Goal: Download file/media

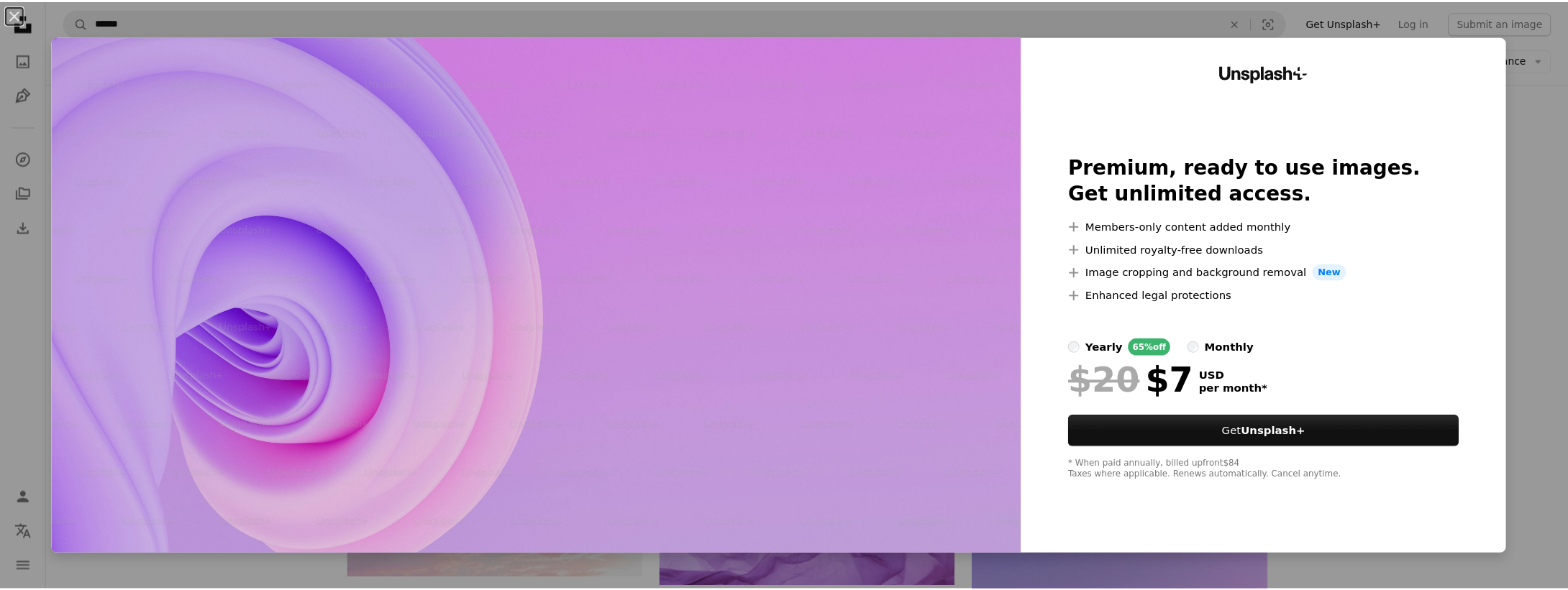
scroll to position [460, 0]
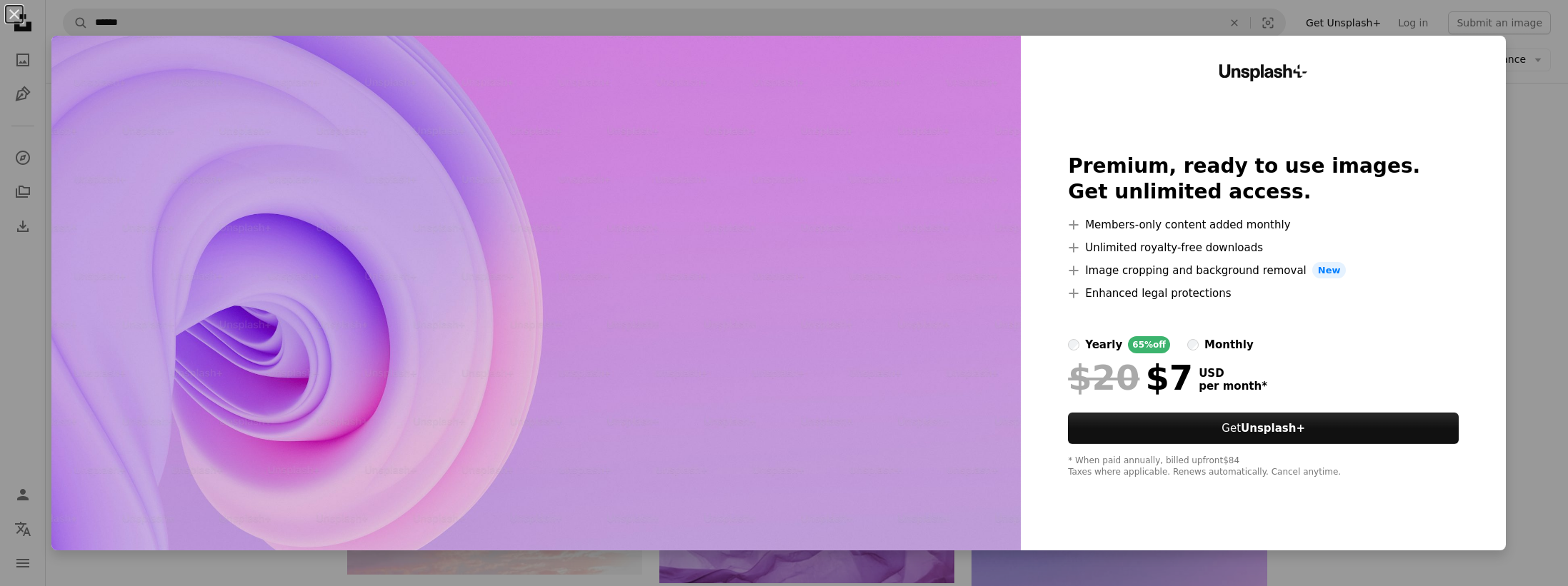
click at [1507, 177] on div "An X shape Unsplash+ Premium, ready to use images. Get unlimited access. A plus…" at bounding box center [784, 293] width 1568 height 586
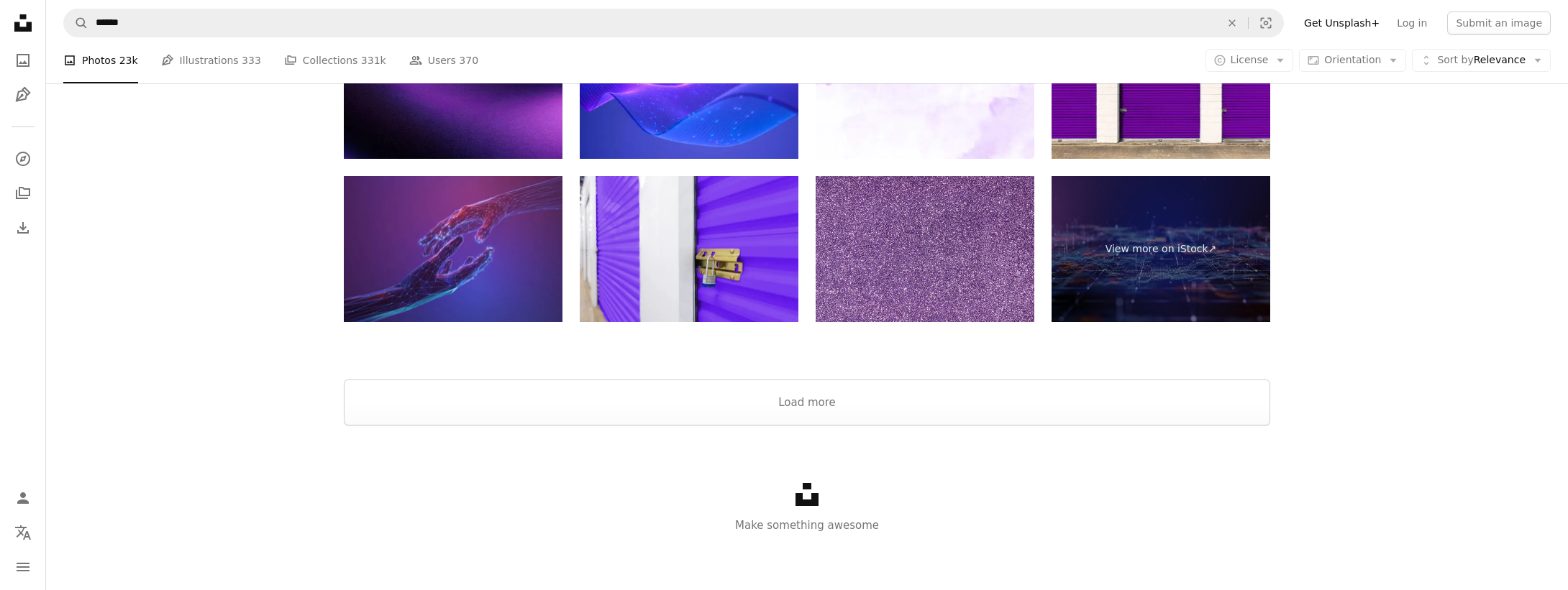
scroll to position [2992, 0]
click at [815, 401] on button "Load more" at bounding box center [807, 401] width 927 height 46
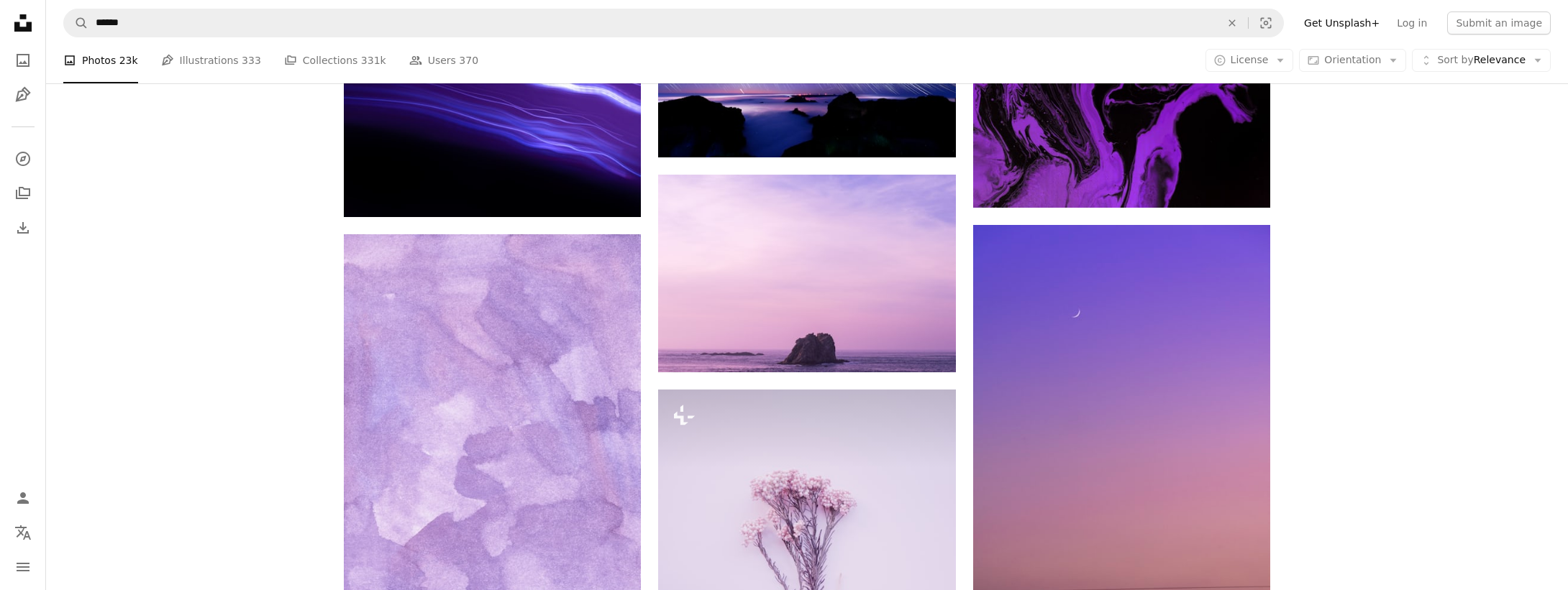
scroll to position [4256, 0]
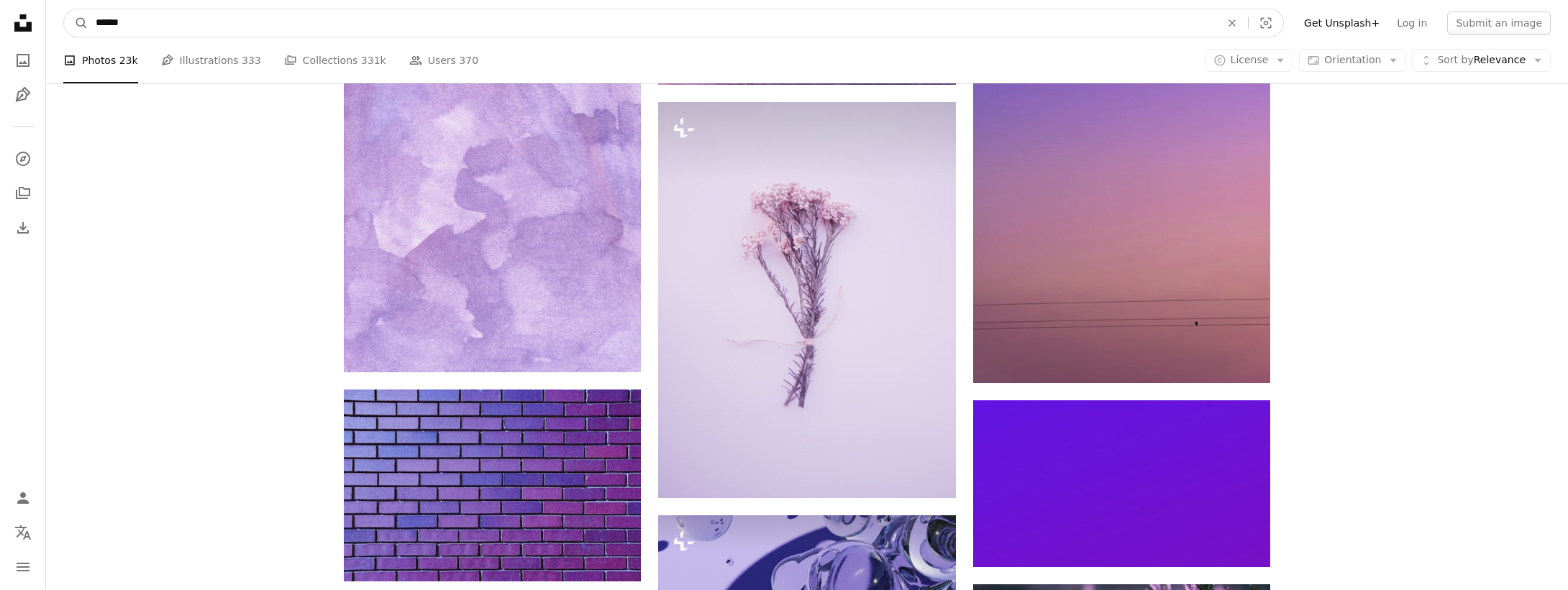
click at [155, 24] on input "******" at bounding box center [653, 23] width 1128 height 27
type input "**********"
click at [165, 24] on input "**********" at bounding box center [653, 23] width 1128 height 27
click button "A magnifying glass" at bounding box center [76, 23] width 24 height 27
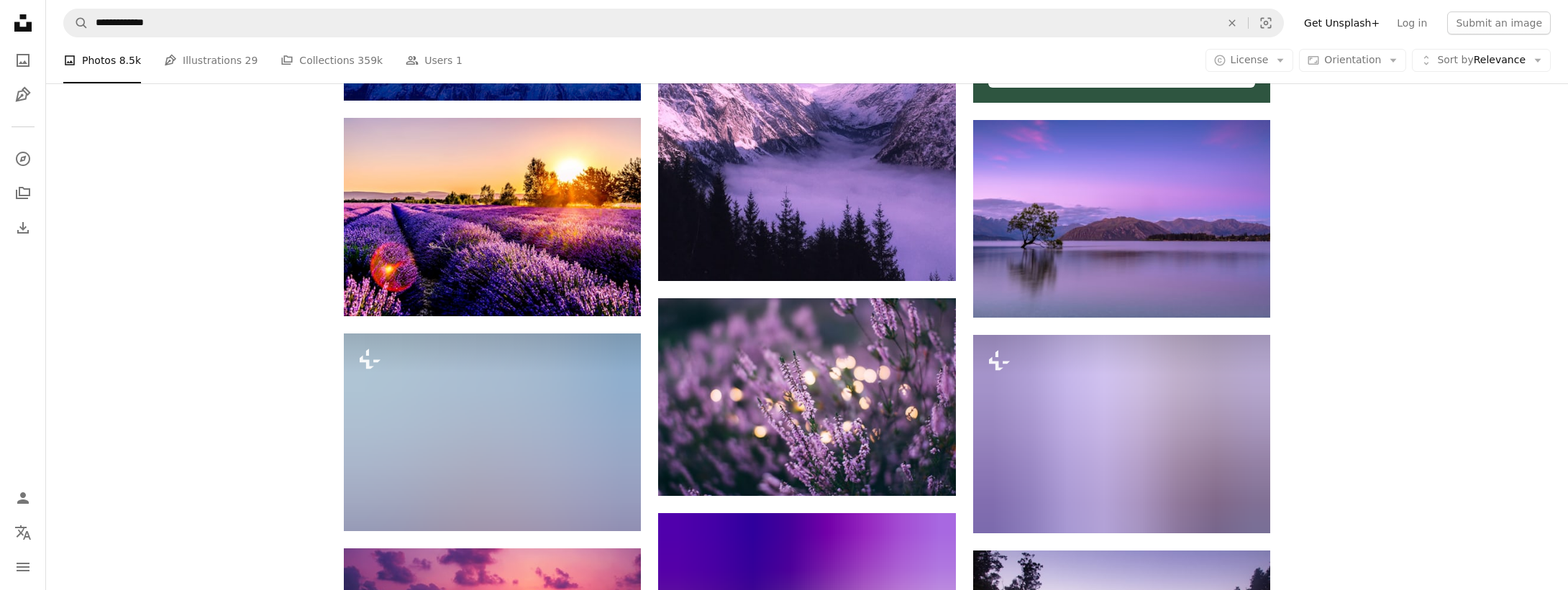
scroll to position [978, 0]
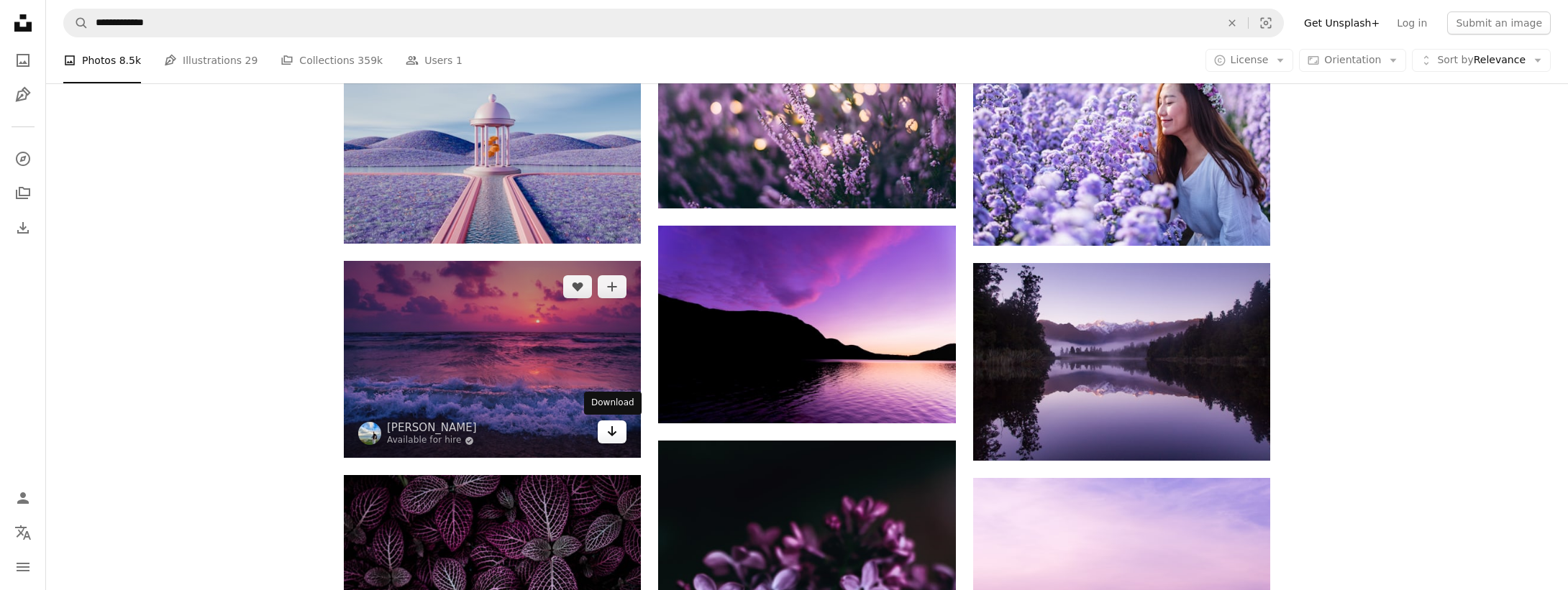
click at [619, 434] on link "Arrow pointing down" at bounding box center [613, 433] width 29 height 23
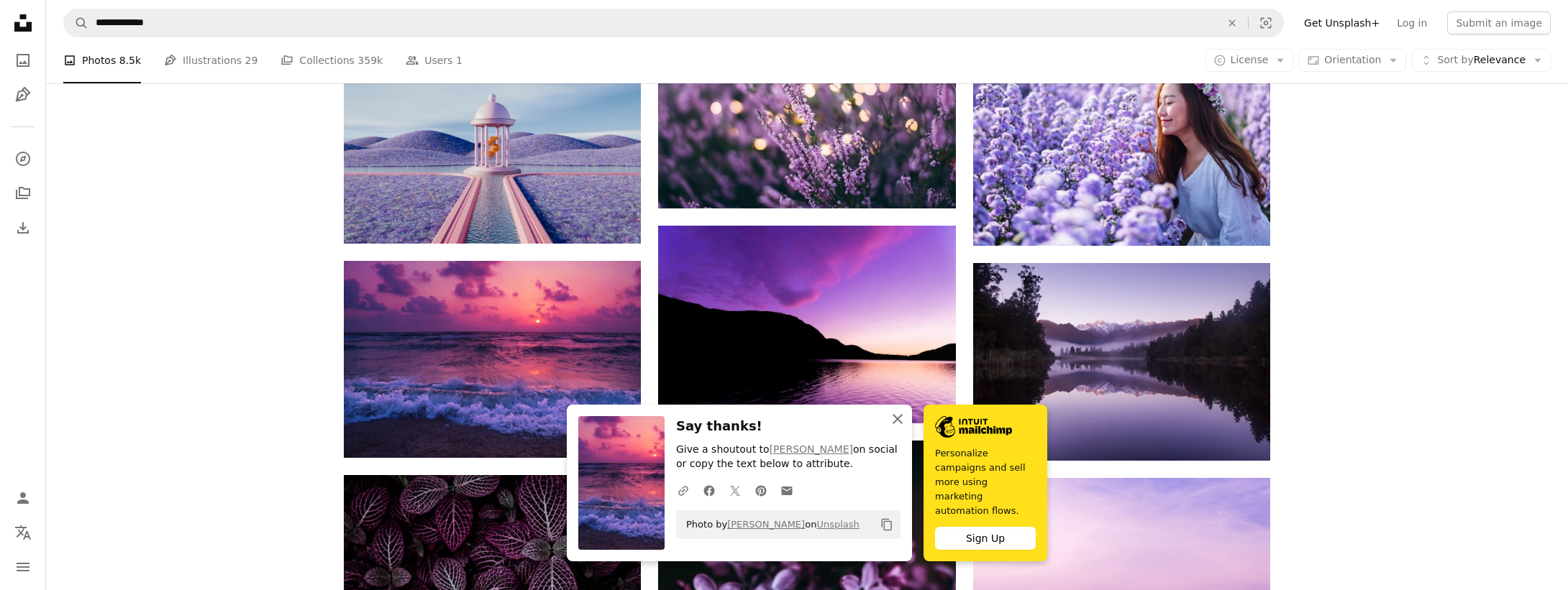
click at [899, 418] on icon "An X shape" at bounding box center [898, 419] width 18 height 17
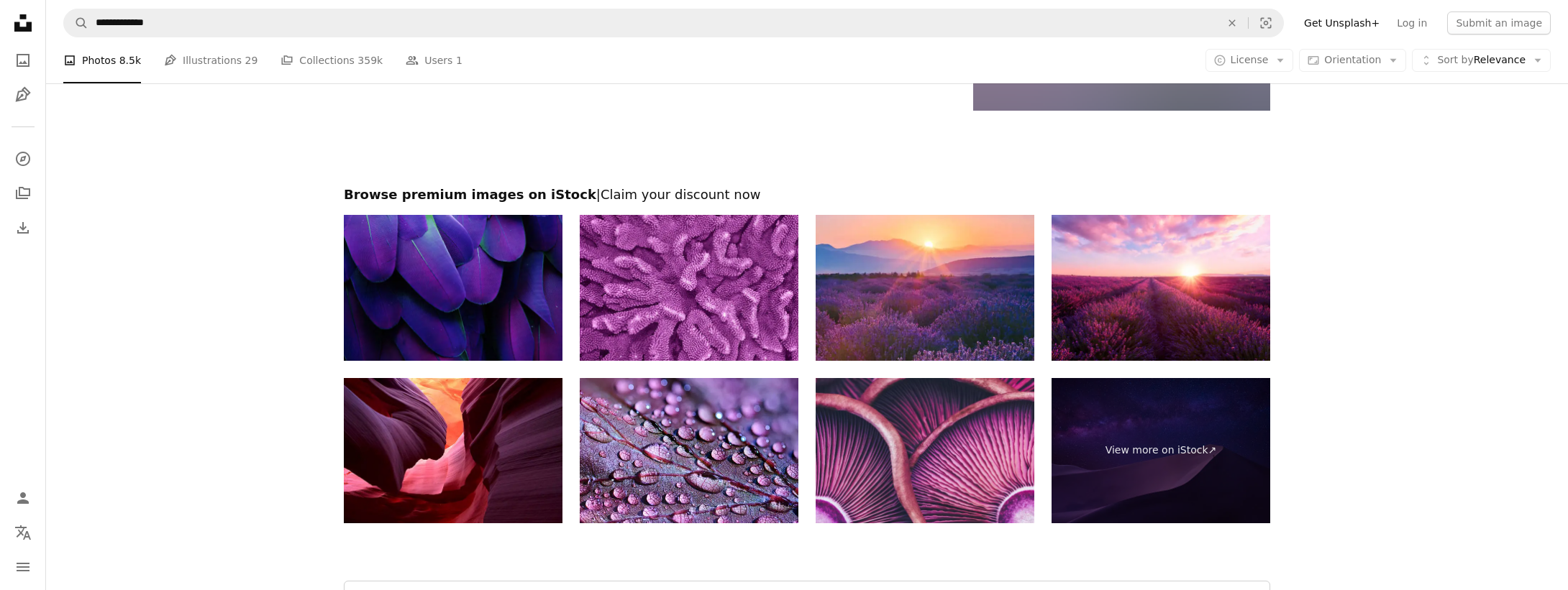
scroll to position [2676, 0]
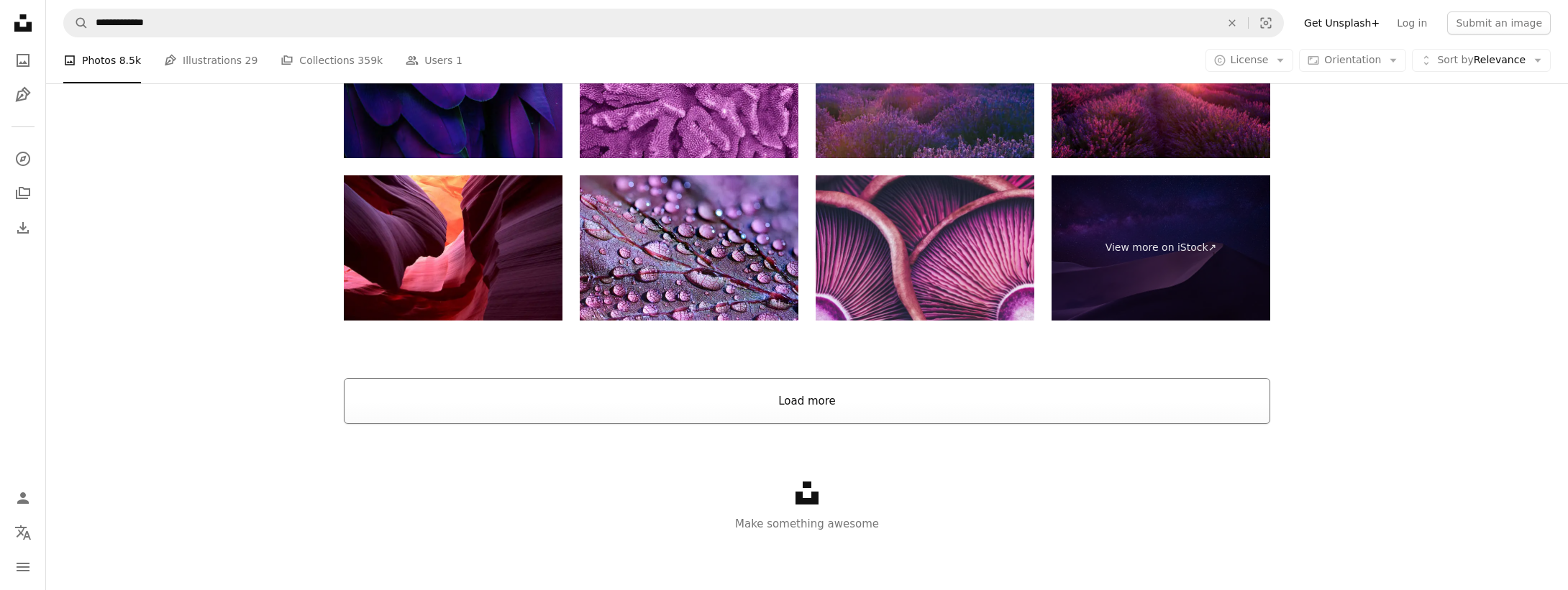
click at [825, 401] on button "Load more" at bounding box center [807, 400] width 927 height 46
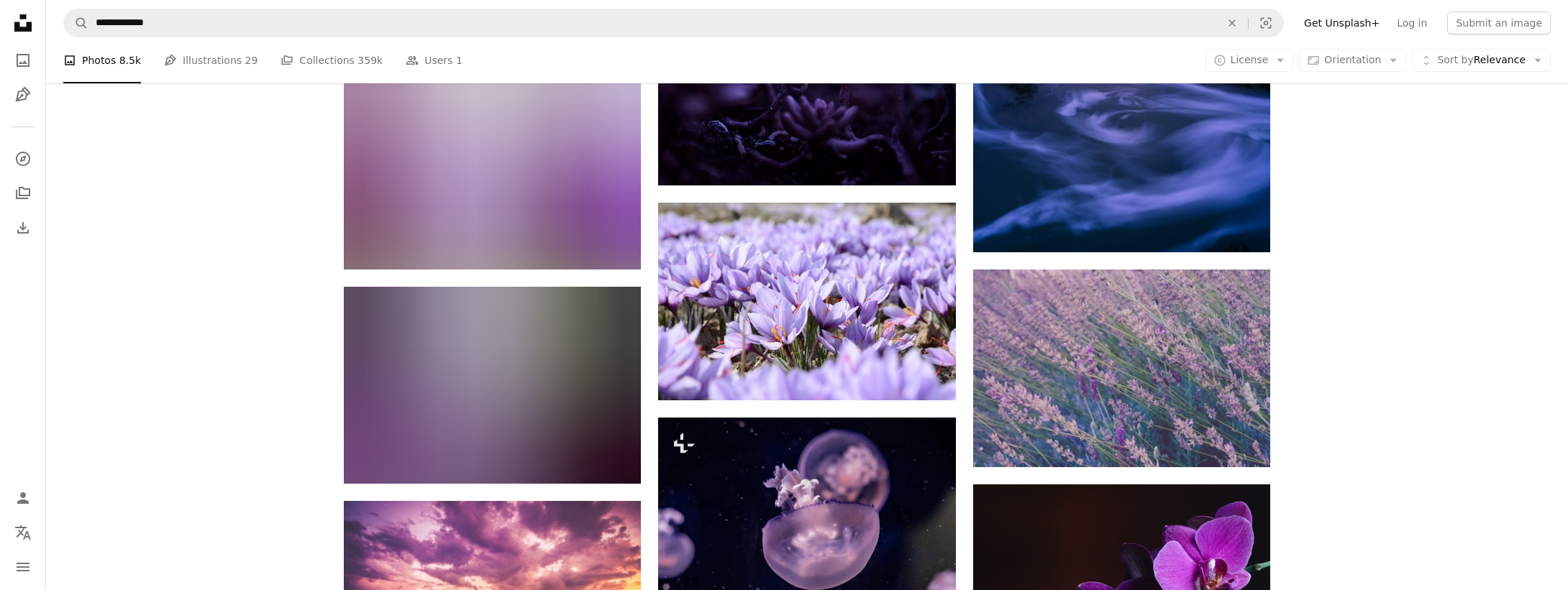
scroll to position [2100, 0]
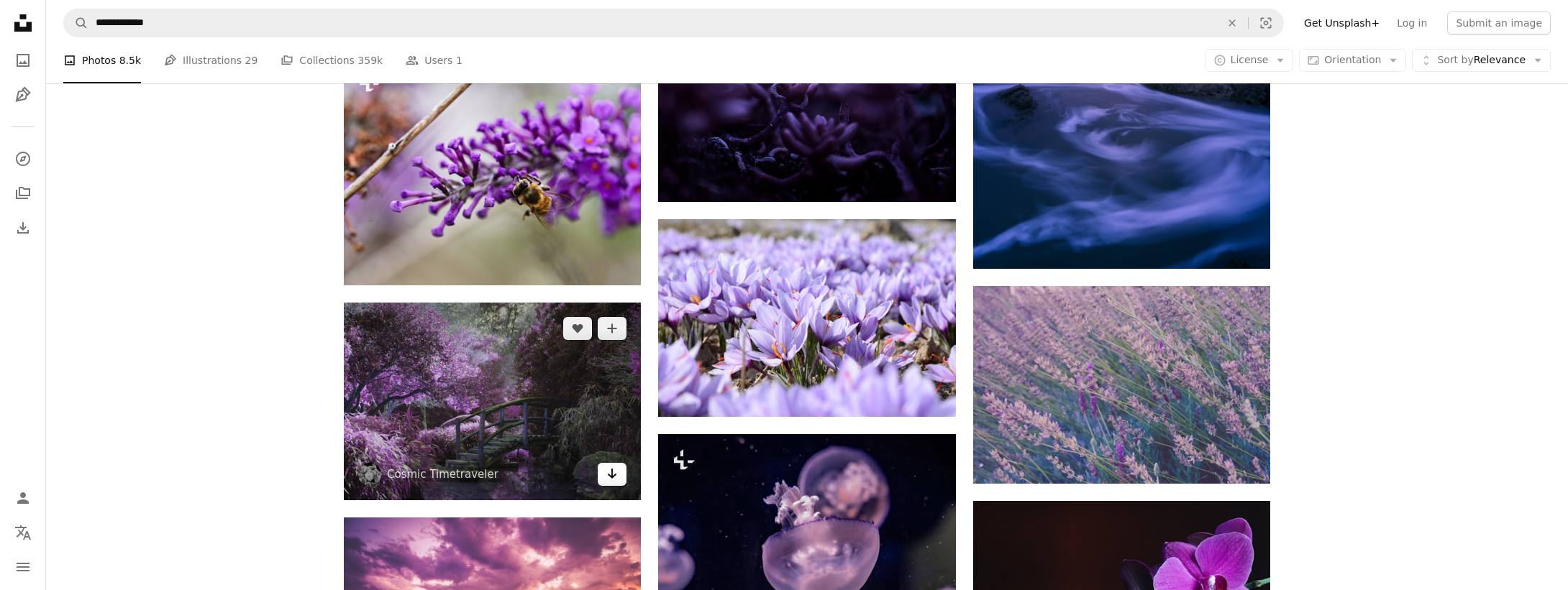
click at [617, 473] on icon "Arrow pointing down" at bounding box center [612, 474] width 12 height 17
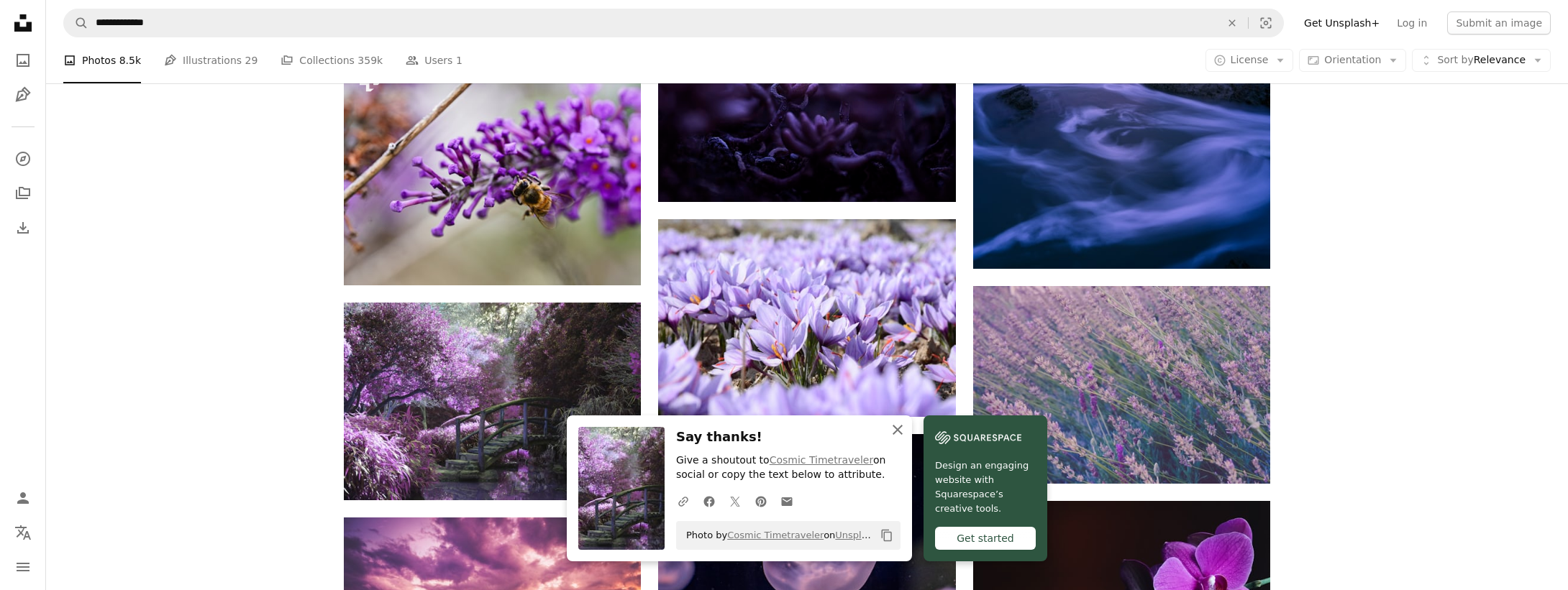
click at [902, 430] on icon "An X shape" at bounding box center [898, 430] width 18 height 17
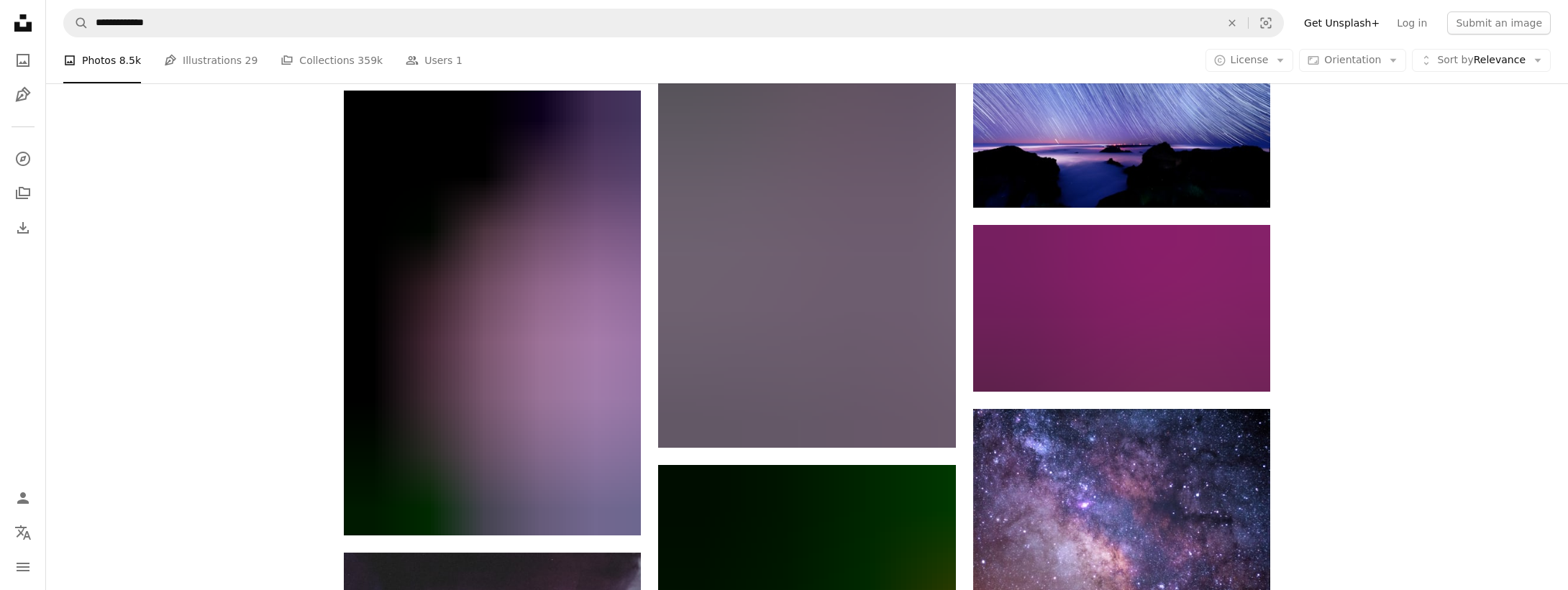
scroll to position [4687, 0]
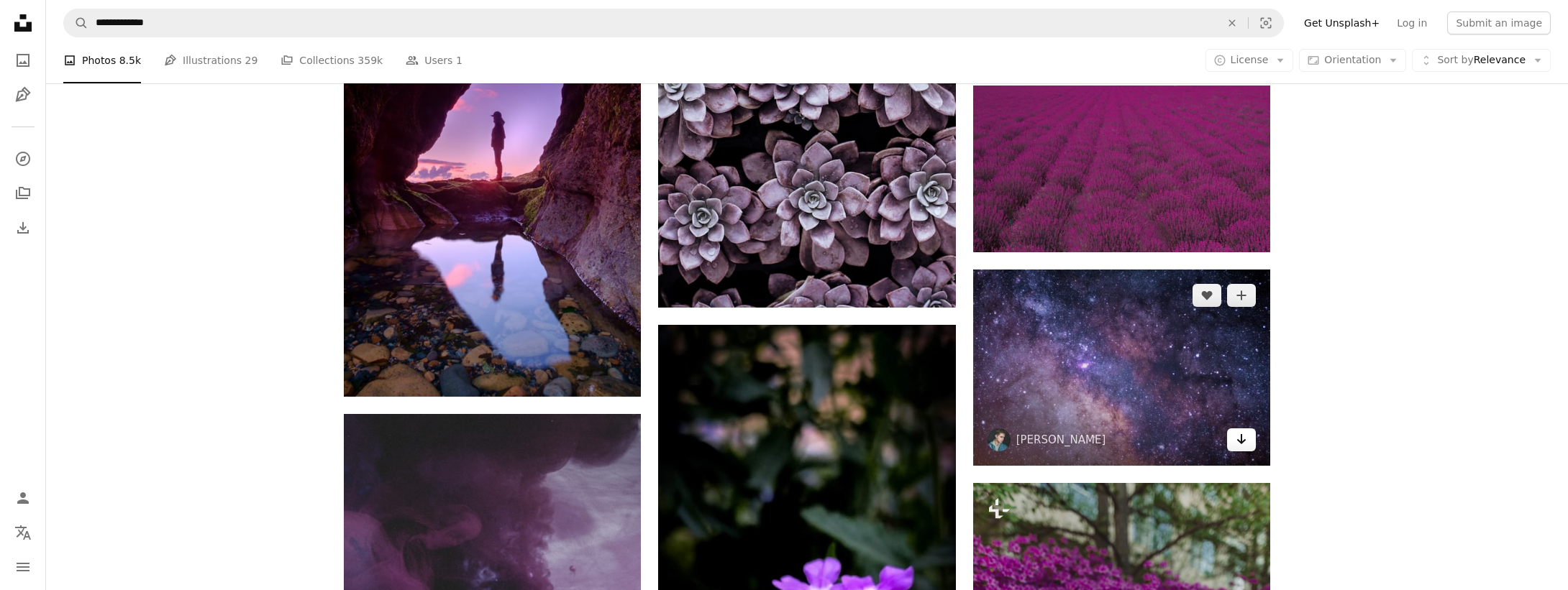
click at [1235, 446] on link "Arrow pointing down" at bounding box center [1242, 440] width 29 height 23
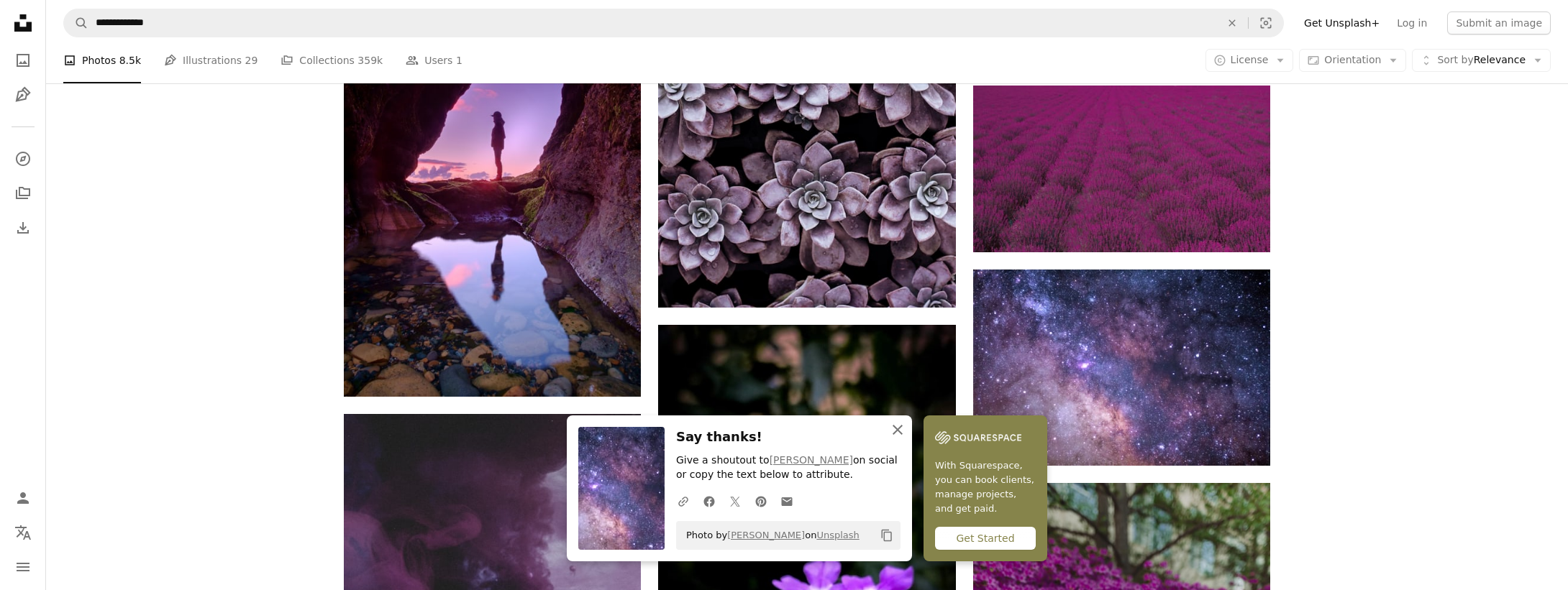
click at [891, 434] on icon "An X shape" at bounding box center [898, 430] width 18 height 17
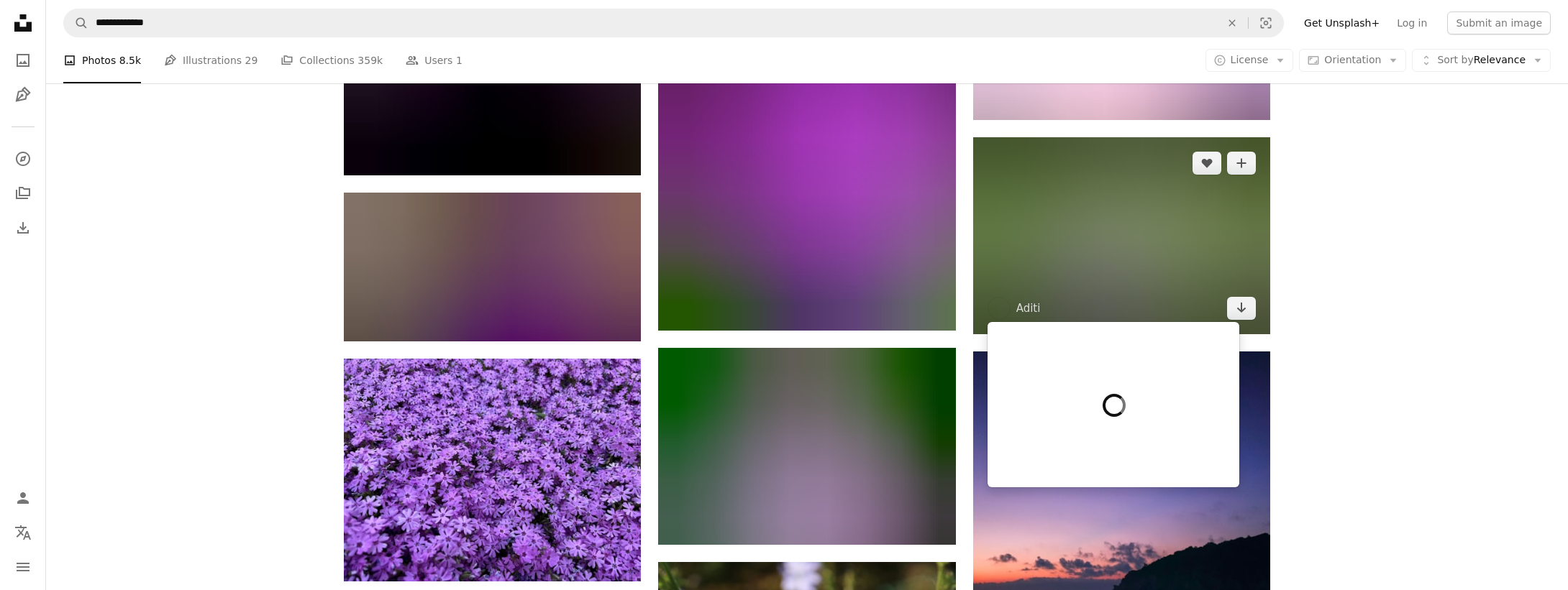
scroll to position [16127, 0]
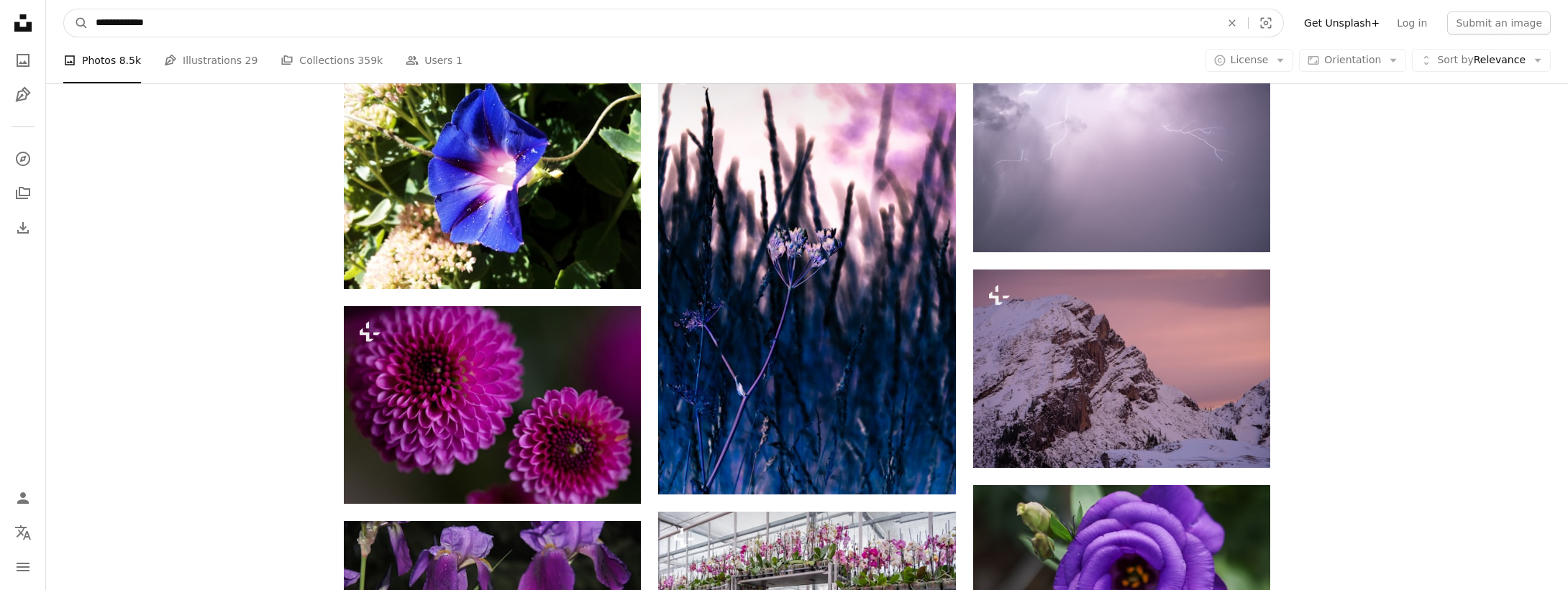
click at [184, 17] on input "**********" at bounding box center [653, 23] width 1128 height 27
type input "**********"
click at [64, 10] on button "A magnifying glass" at bounding box center [76, 23] width 24 height 27
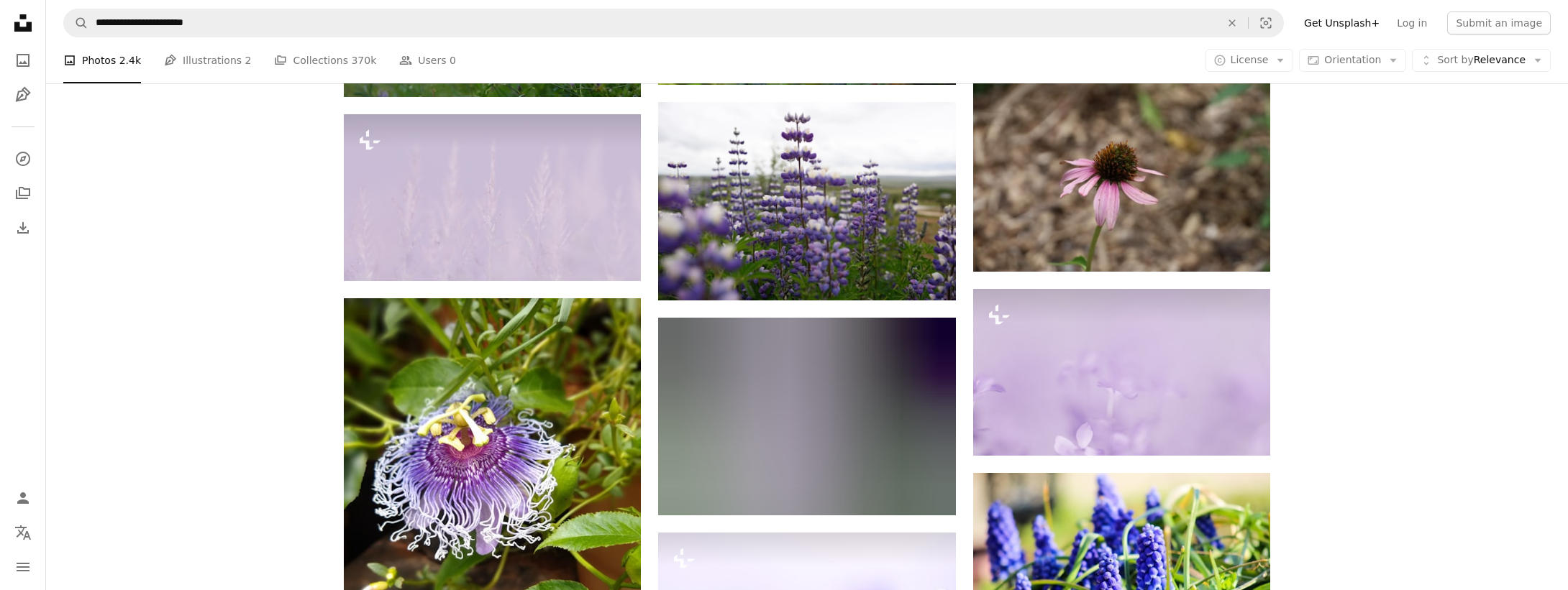
scroll to position [747, 0]
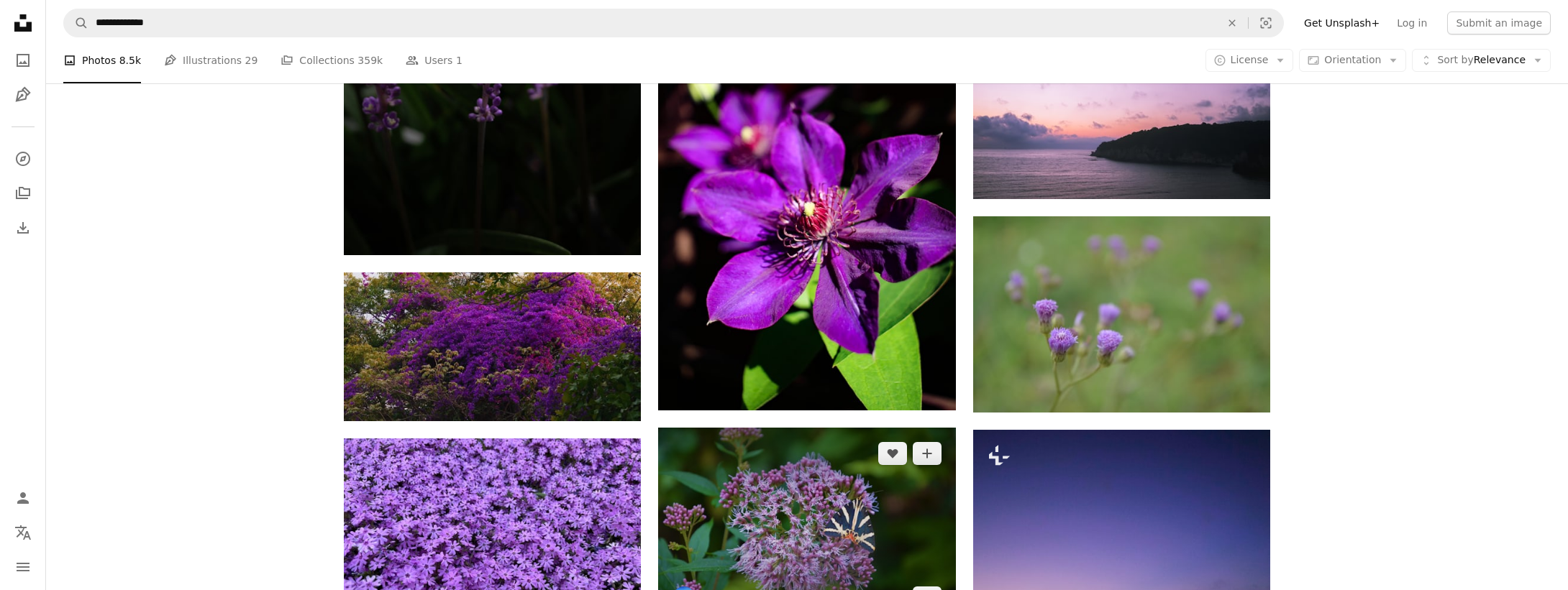
scroll to position [14781, 0]
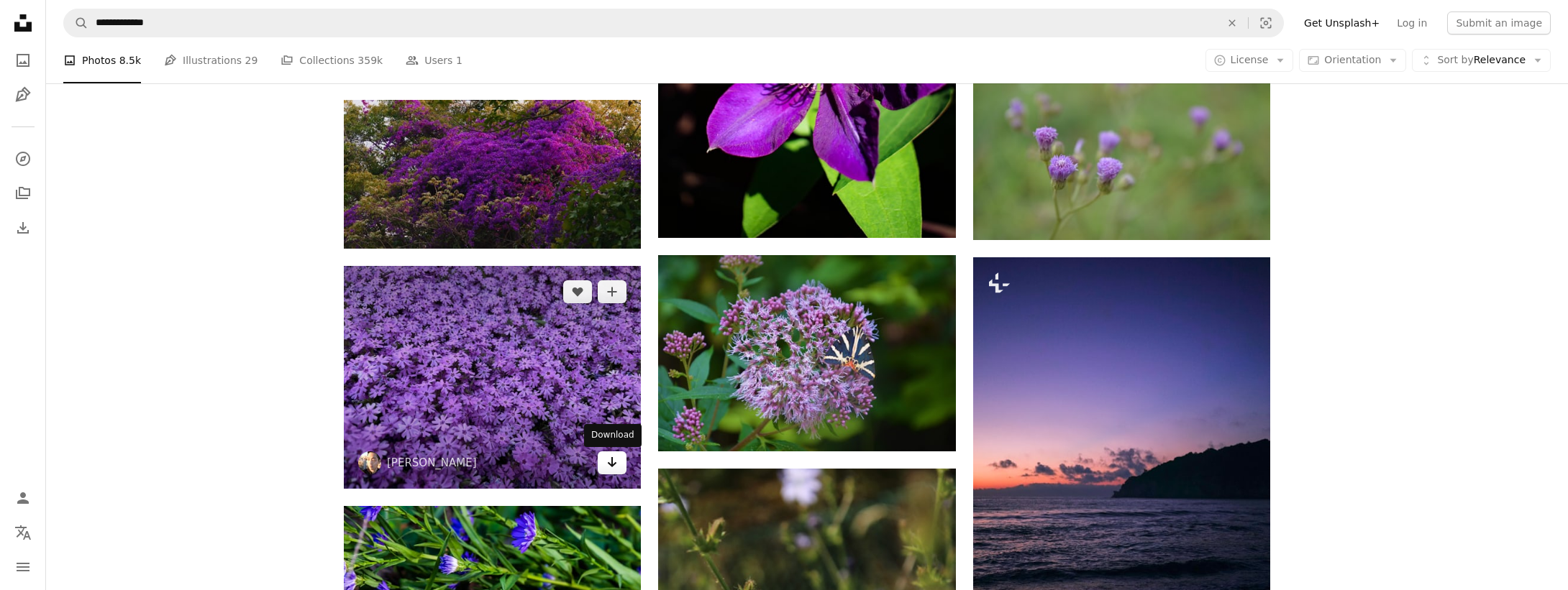
click at [607, 461] on icon "Arrow pointing down" at bounding box center [612, 463] width 12 height 17
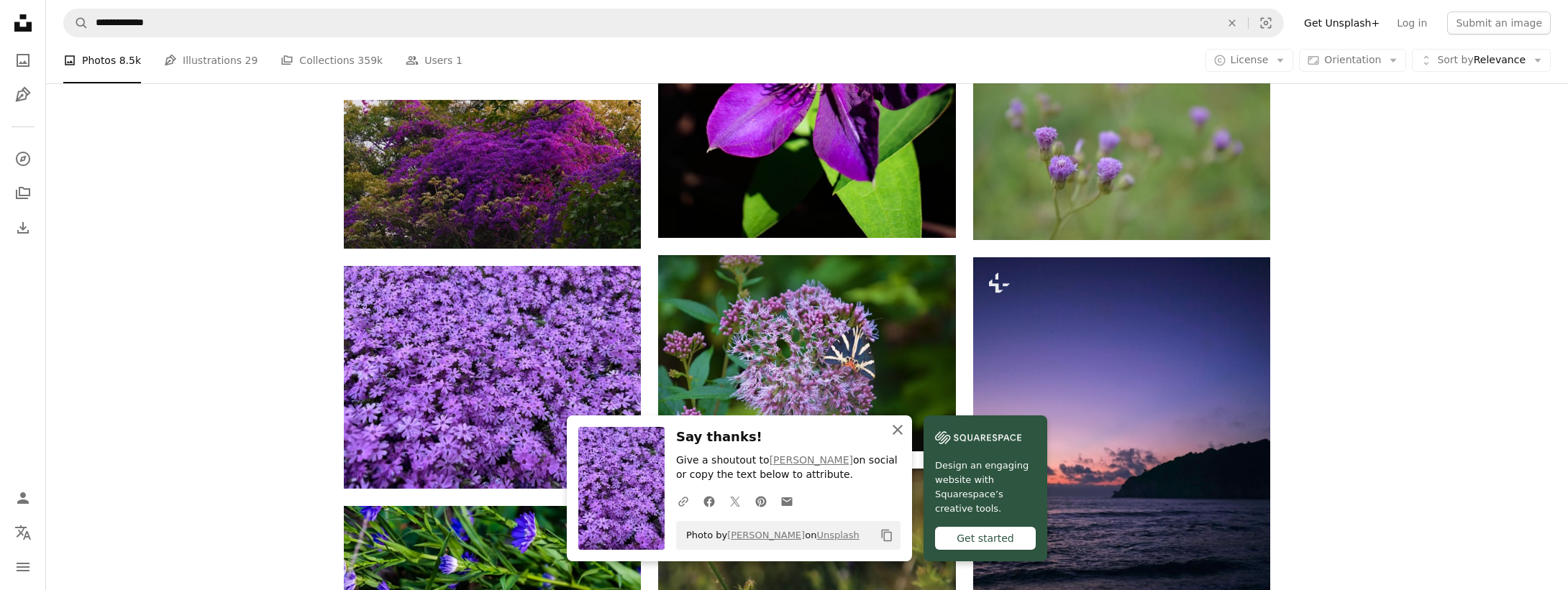
click at [892, 434] on icon "An X shape" at bounding box center [898, 430] width 18 height 17
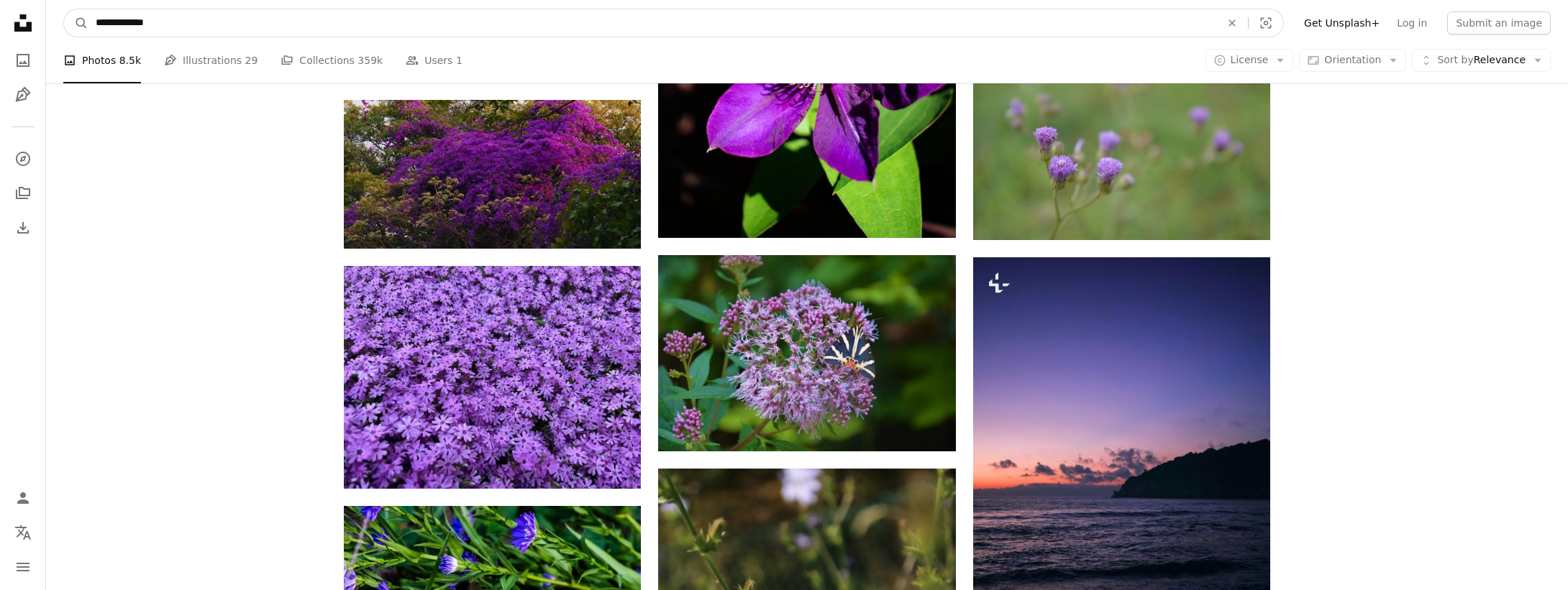
click at [175, 24] on input "**********" at bounding box center [653, 23] width 1128 height 27
type input "**********"
click button "A magnifying glass" at bounding box center [76, 23] width 24 height 27
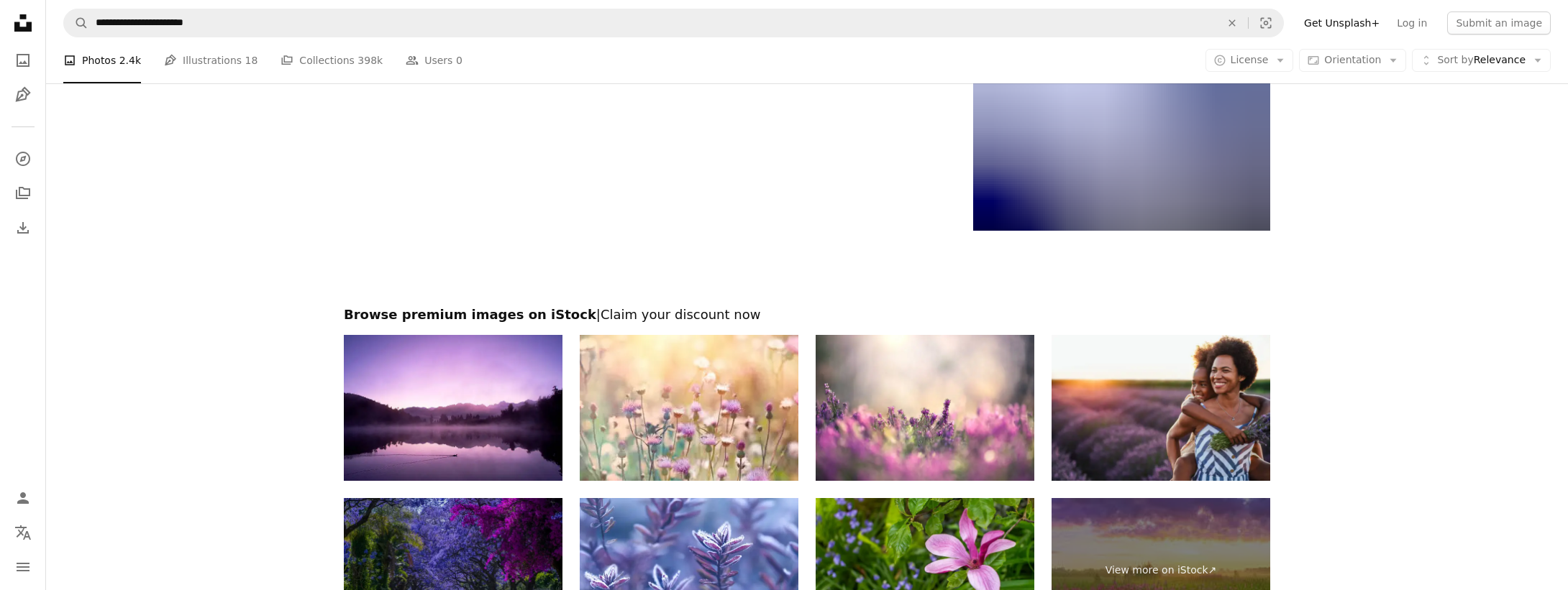
scroll to position [2278, 0]
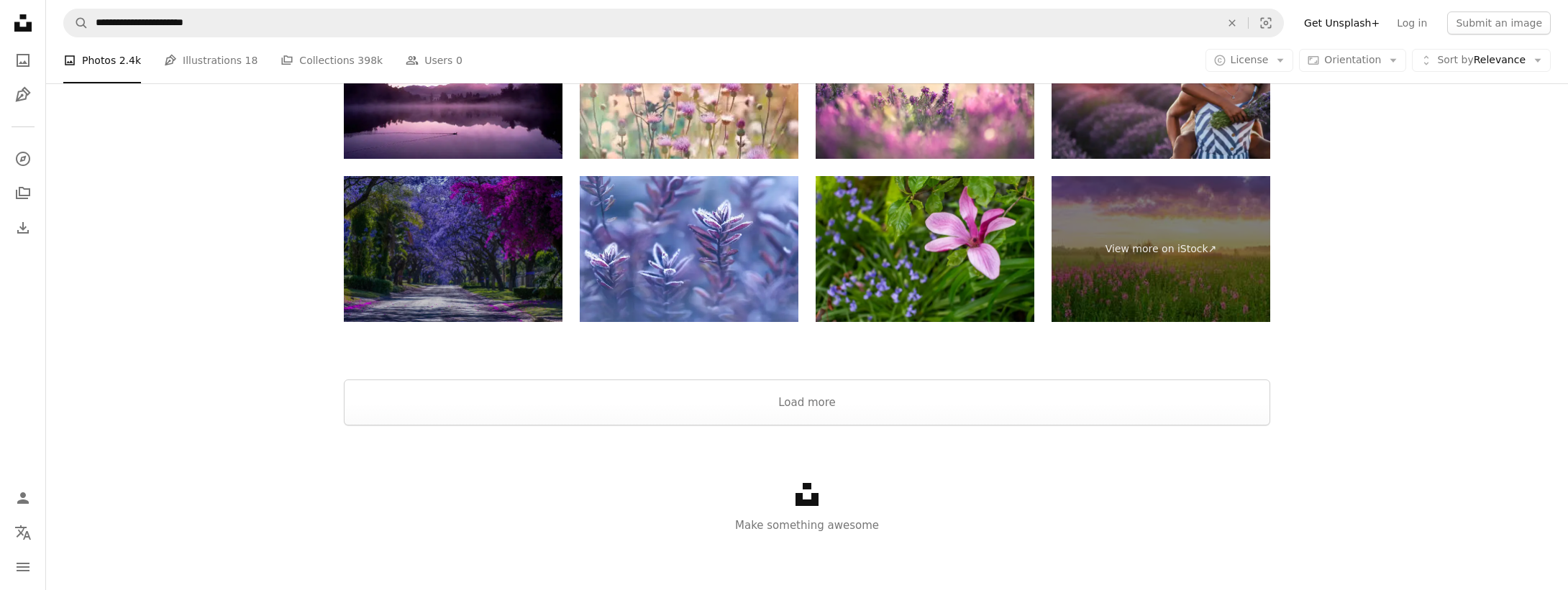
click at [458, 269] on img at bounding box center [453, 249] width 219 height 146
drag, startPoint x: 766, startPoint y: 377, endPoint x: 769, endPoint y: 385, distance: 8.5
click at [769, 384] on button "Load more" at bounding box center [807, 401] width 927 height 46
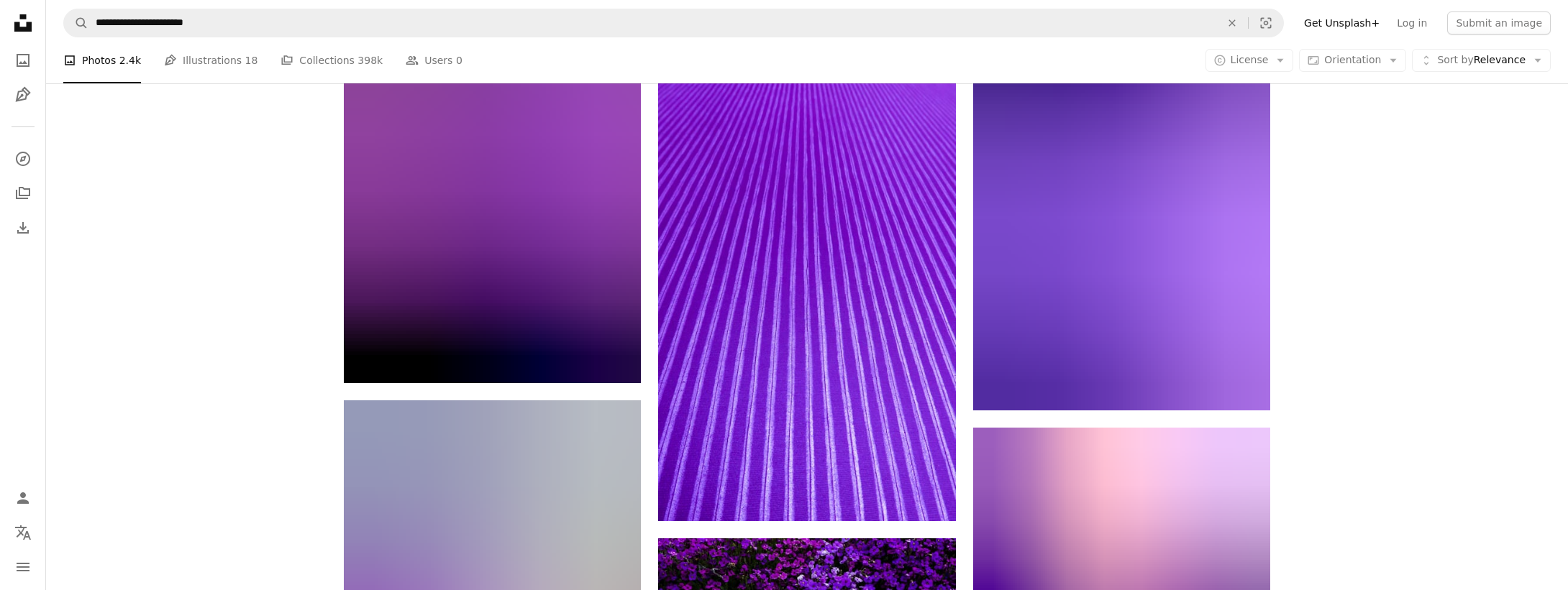
scroll to position [5530, 0]
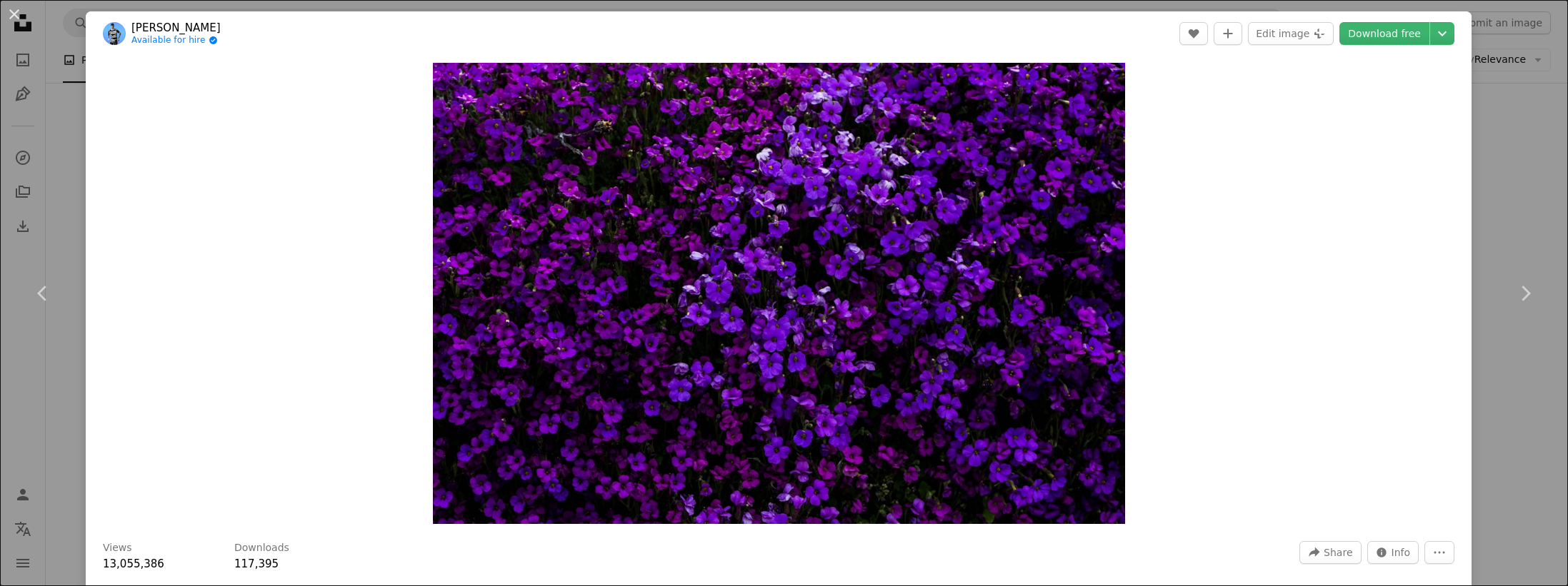
click at [1482, 163] on div "An X shape Chevron left Chevron right [PERSON_NAME] Available for hire A checkm…" at bounding box center [784, 293] width 1568 height 586
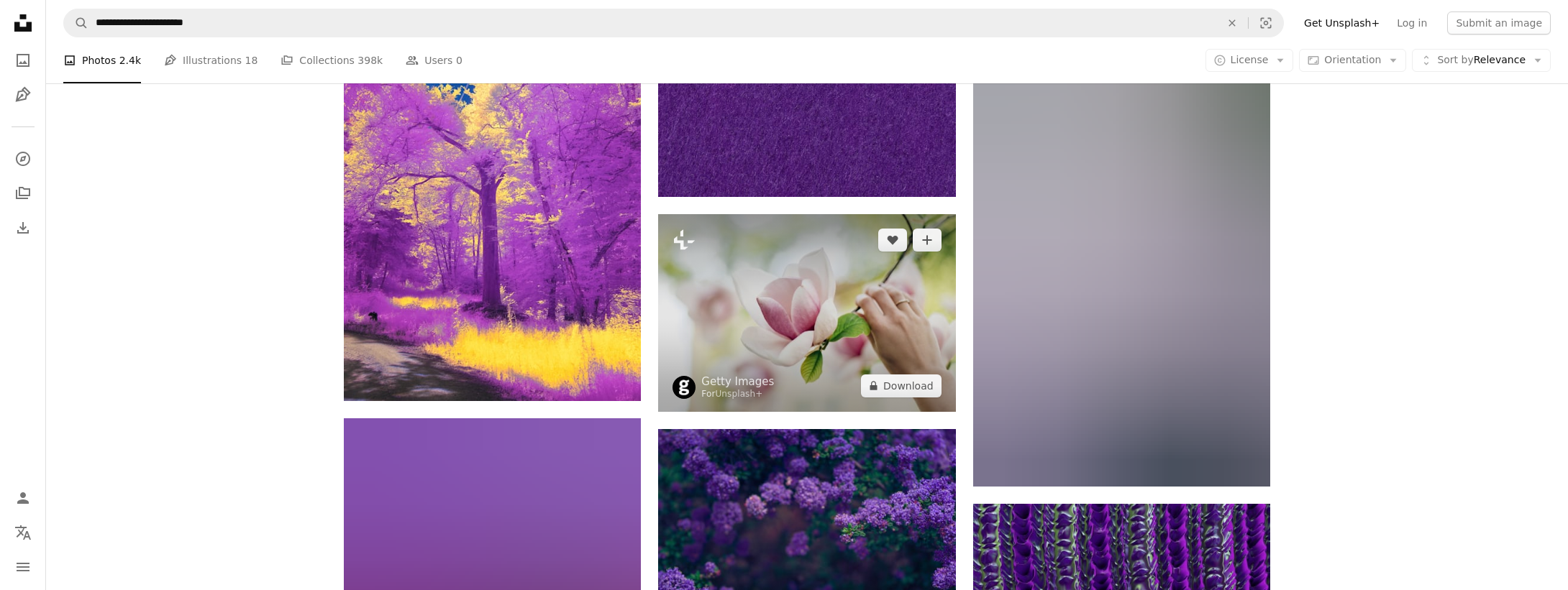
scroll to position [9865, 0]
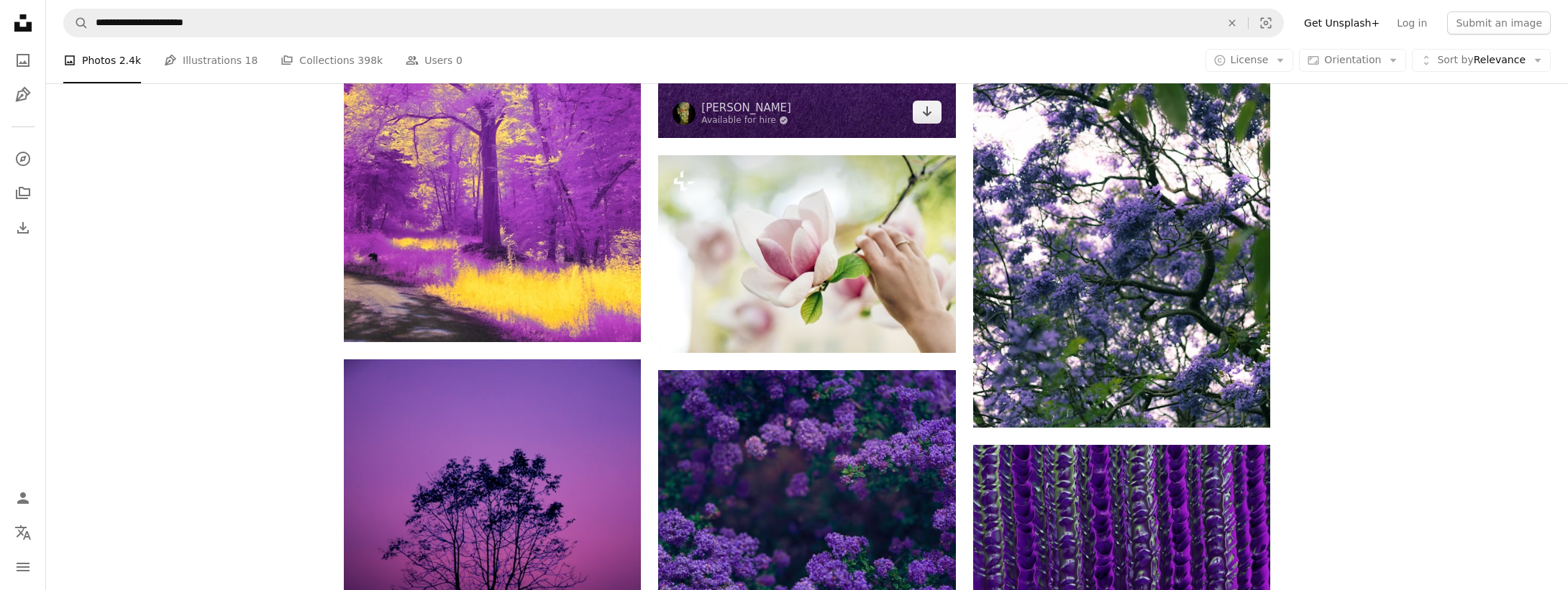
click at [837, 0] on img at bounding box center [806, 26] width 297 height 223
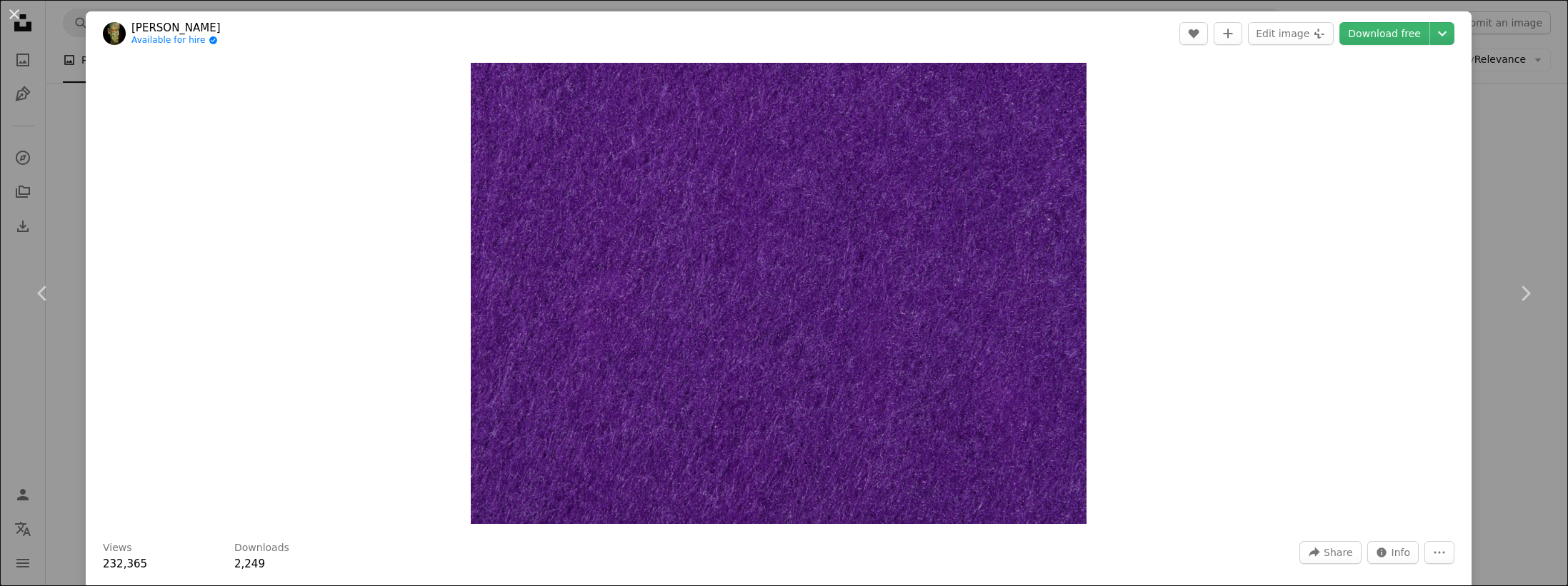
click at [1523, 193] on div "An X shape Chevron left Chevron right engin akyurt Available for hire A checkma…" at bounding box center [784, 293] width 1568 height 586
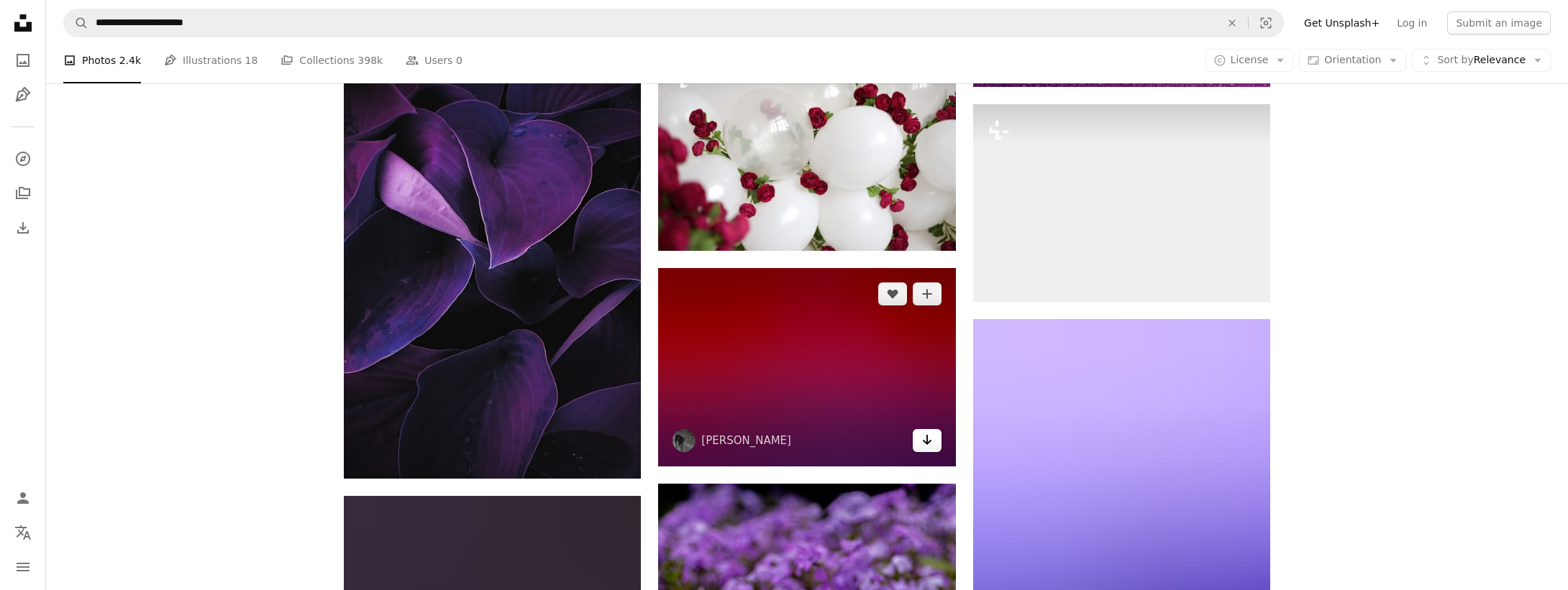
scroll to position [12133, 0]
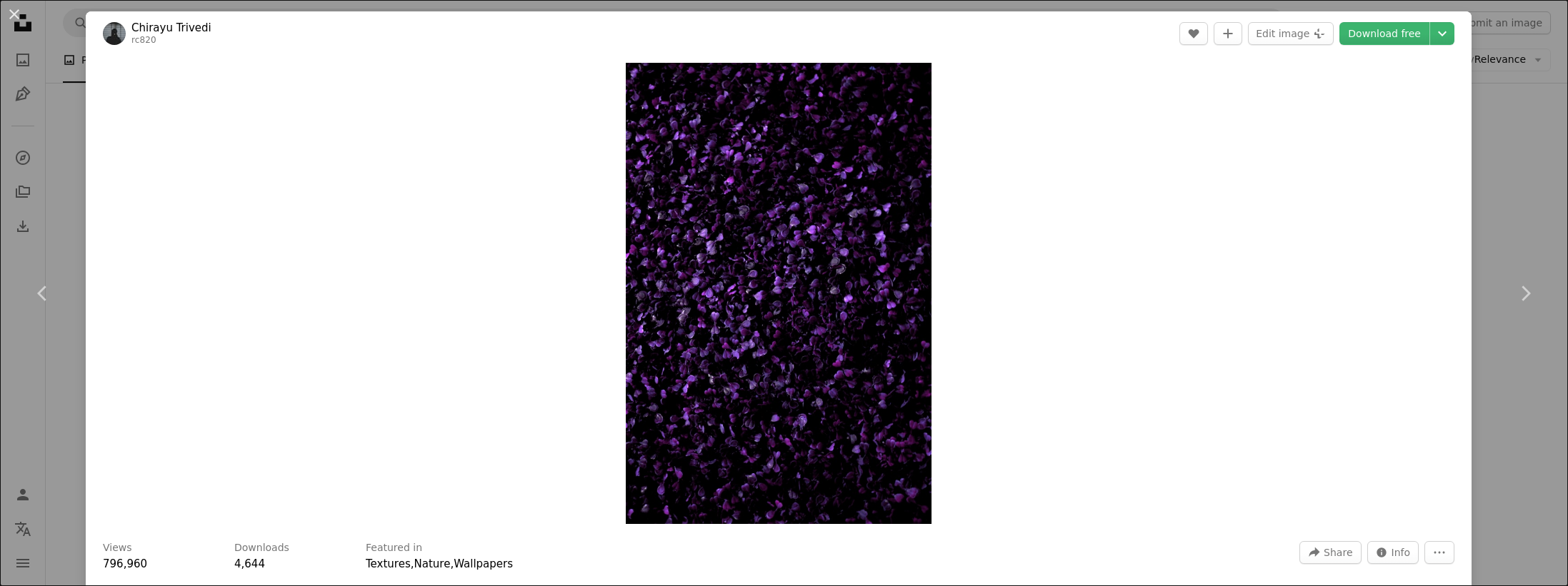
click at [1516, 195] on div "An X shape Chevron left Chevron right [PERSON_NAME] rc820 A heart A plus sign E…" at bounding box center [784, 293] width 1568 height 586
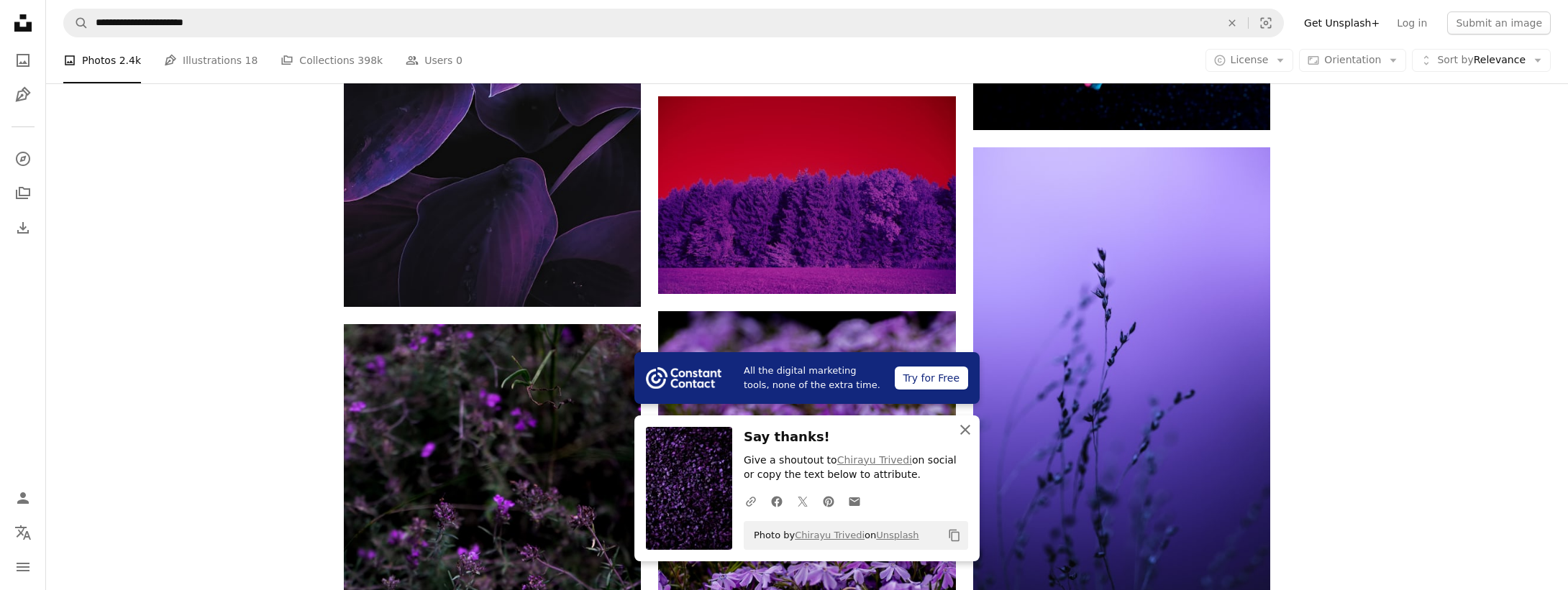
click at [969, 427] on icon "An X shape" at bounding box center [966, 430] width 18 height 17
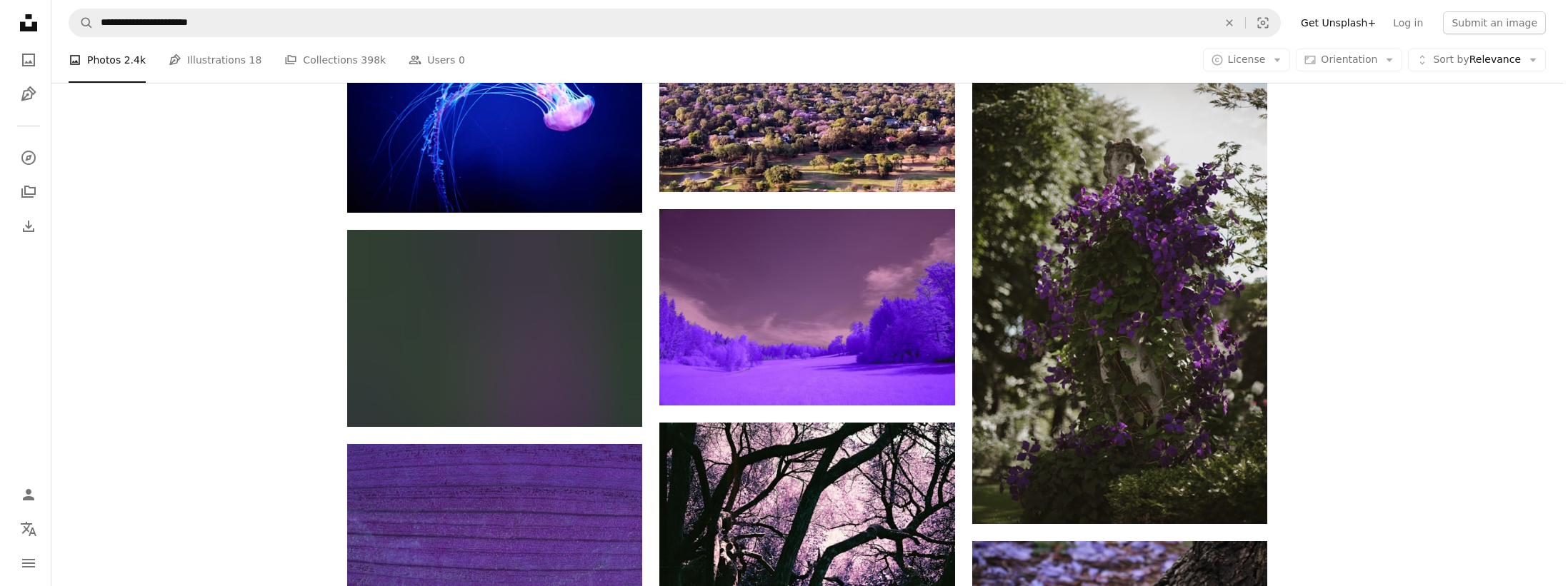
scroll to position [13448, 0]
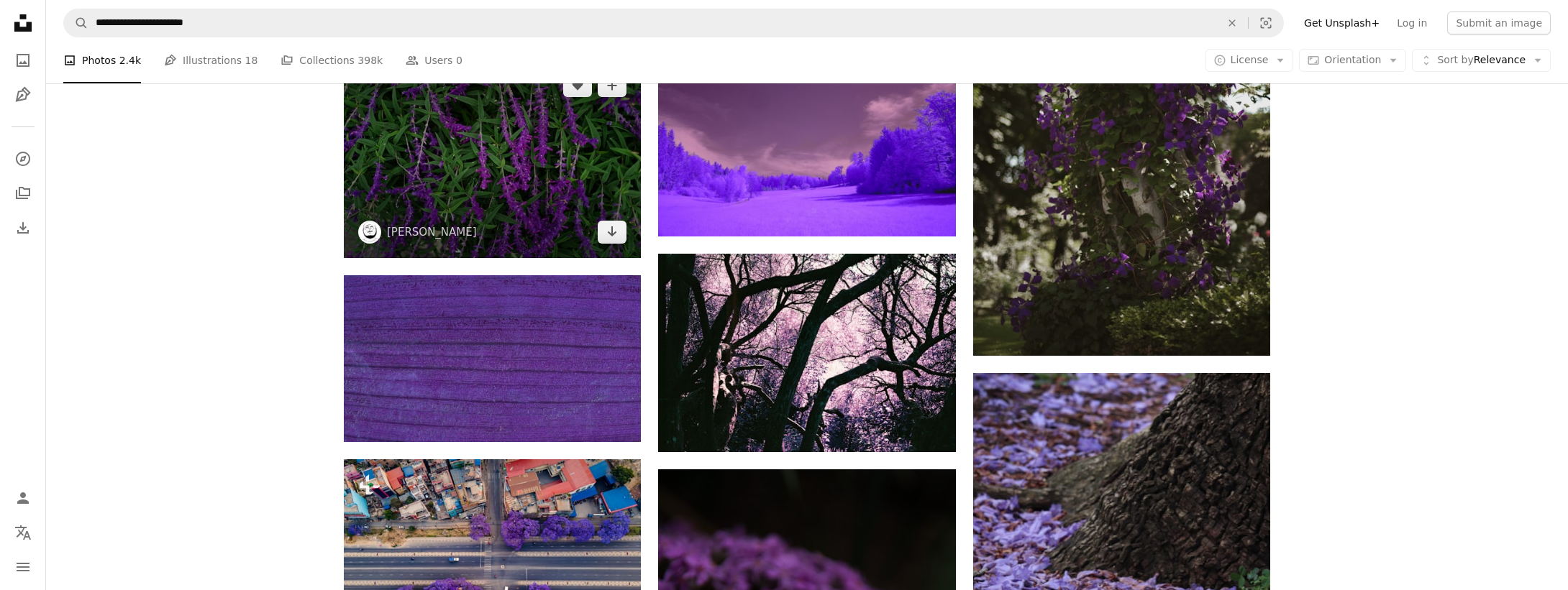
click at [509, 163] on img at bounding box center [492, 158] width 297 height 198
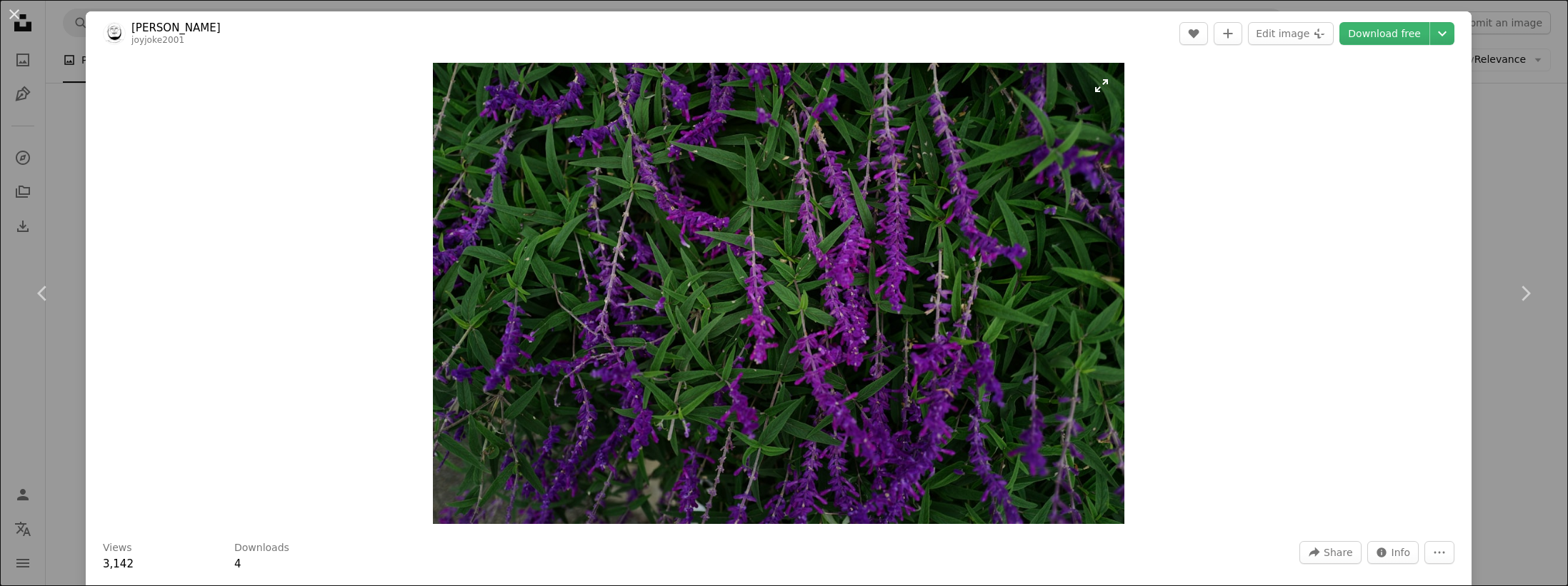
click at [470, 193] on img "Zoom in on this image" at bounding box center [779, 293] width 692 height 461
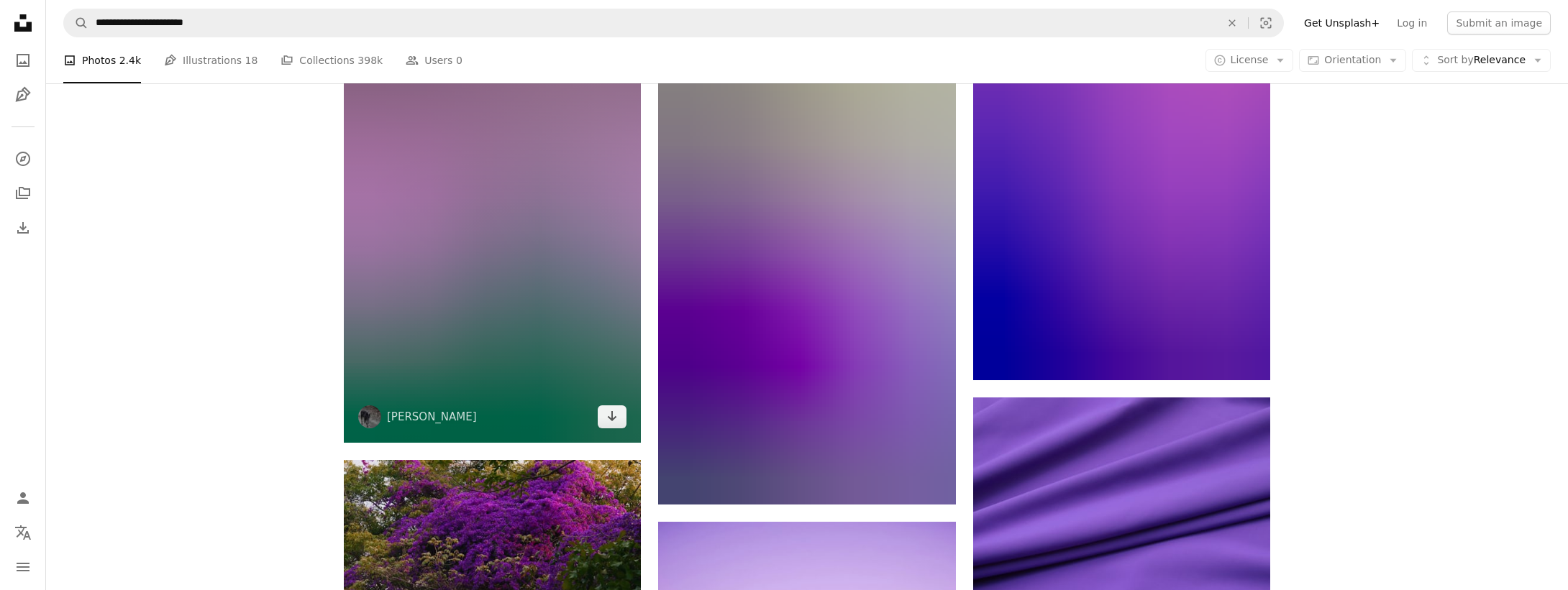
scroll to position [20737, 0]
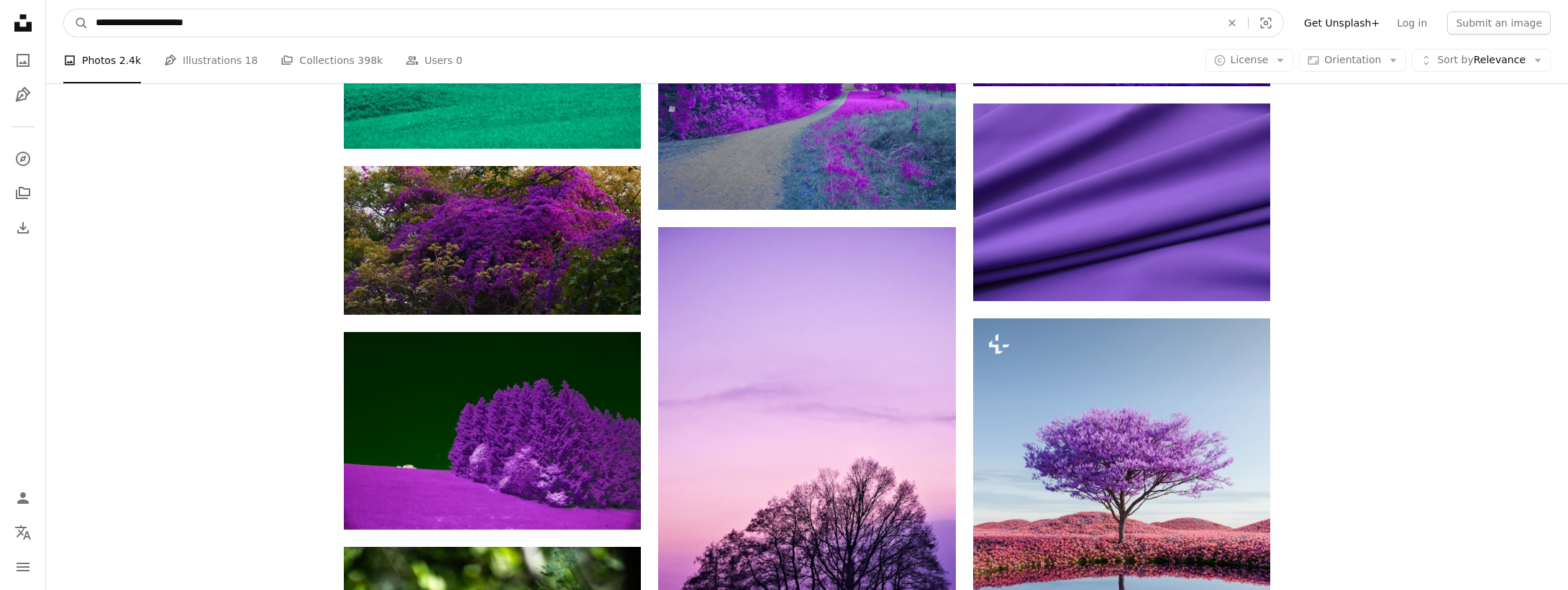
drag, startPoint x: 156, startPoint y: 24, endPoint x: 127, endPoint y: 24, distance: 29.0
click at [127, 24] on input "**********" at bounding box center [653, 23] width 1128 height 27
type input "**********"
click button "A magnifying glass" at bounding box center [76, 23] width 24 height 27
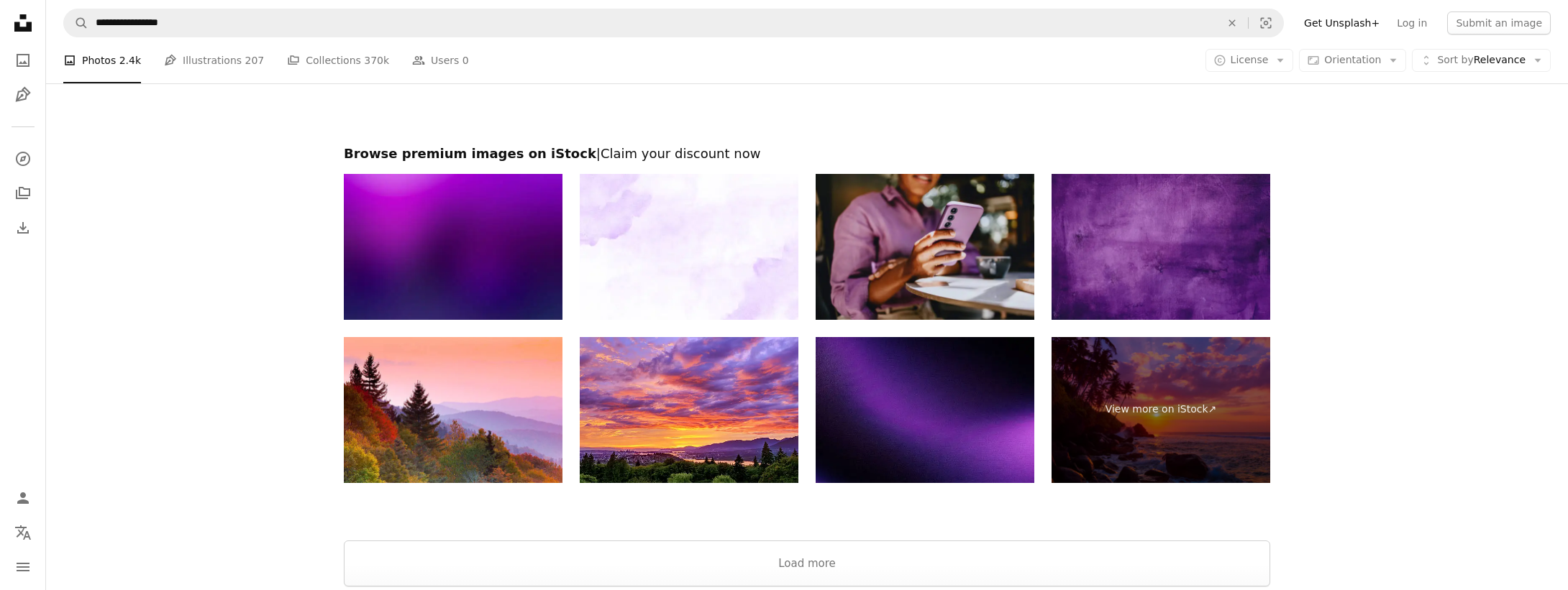
scroll to position [2766, 0]
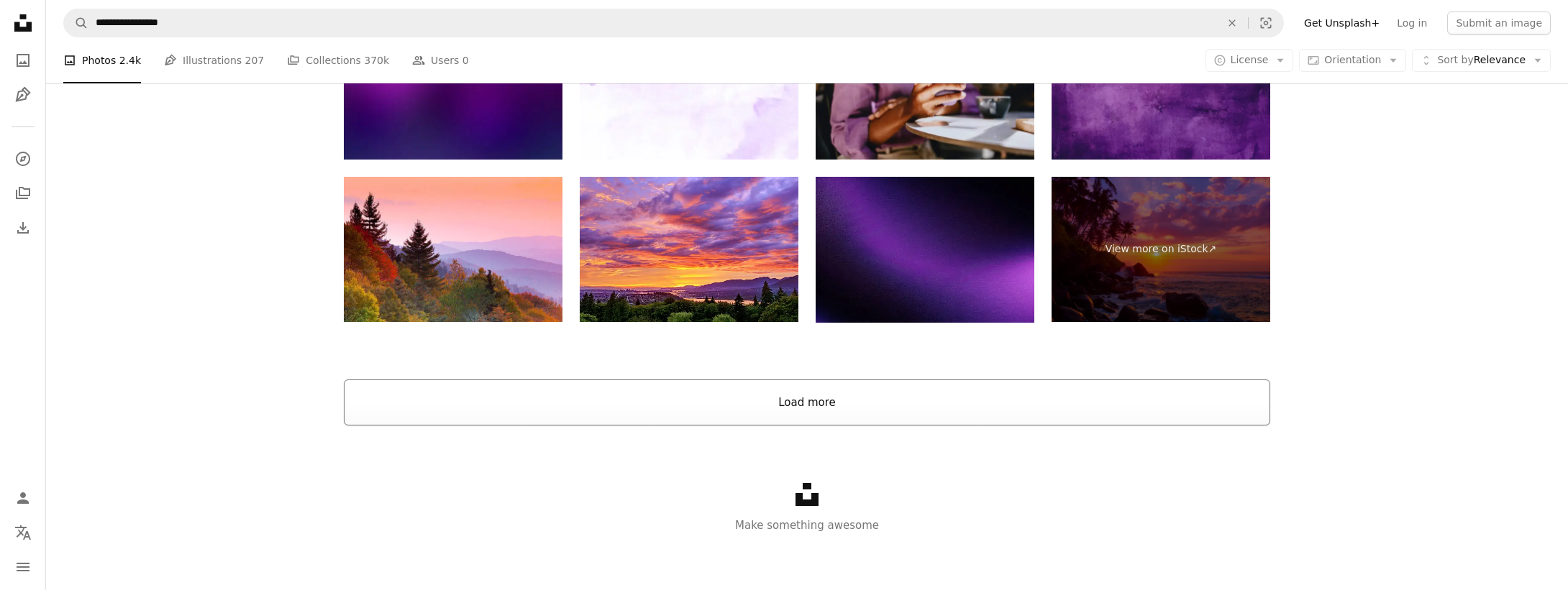
click at [800, 408] on button "Load more" at bounding box center [807, 401] width 927 height 46
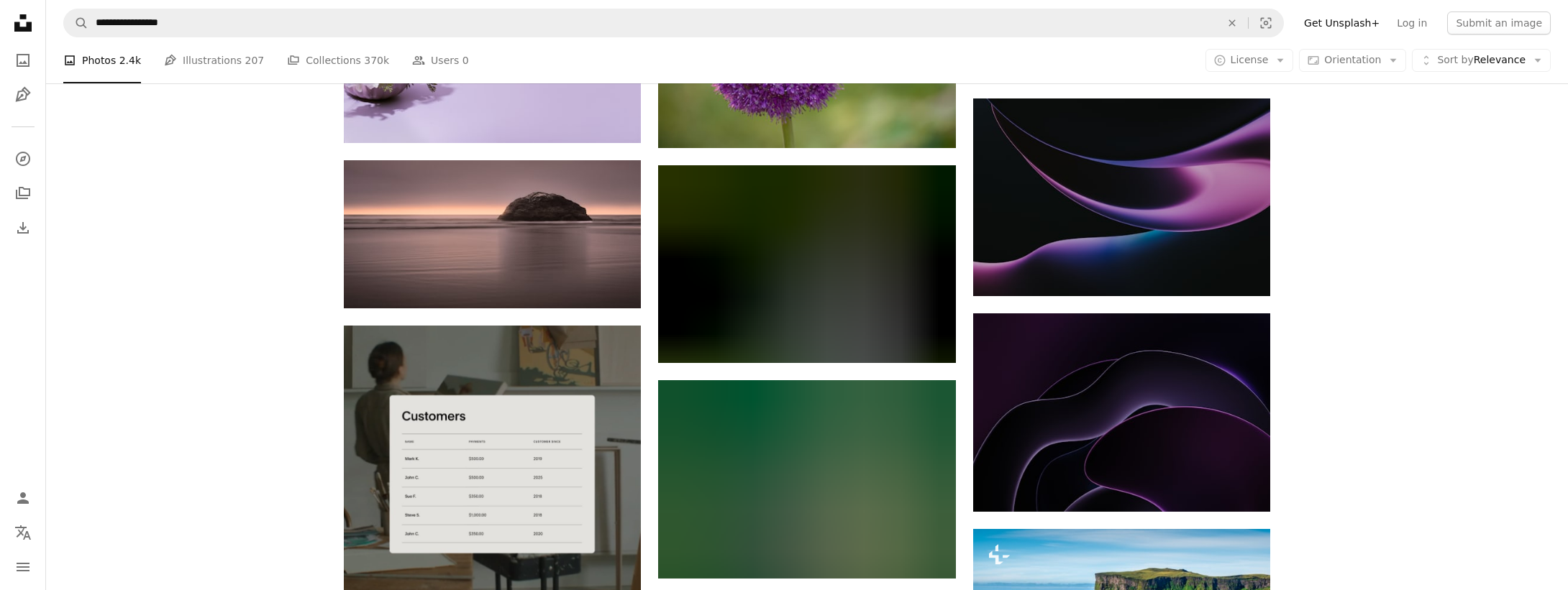
scroll to position [2793, 0]
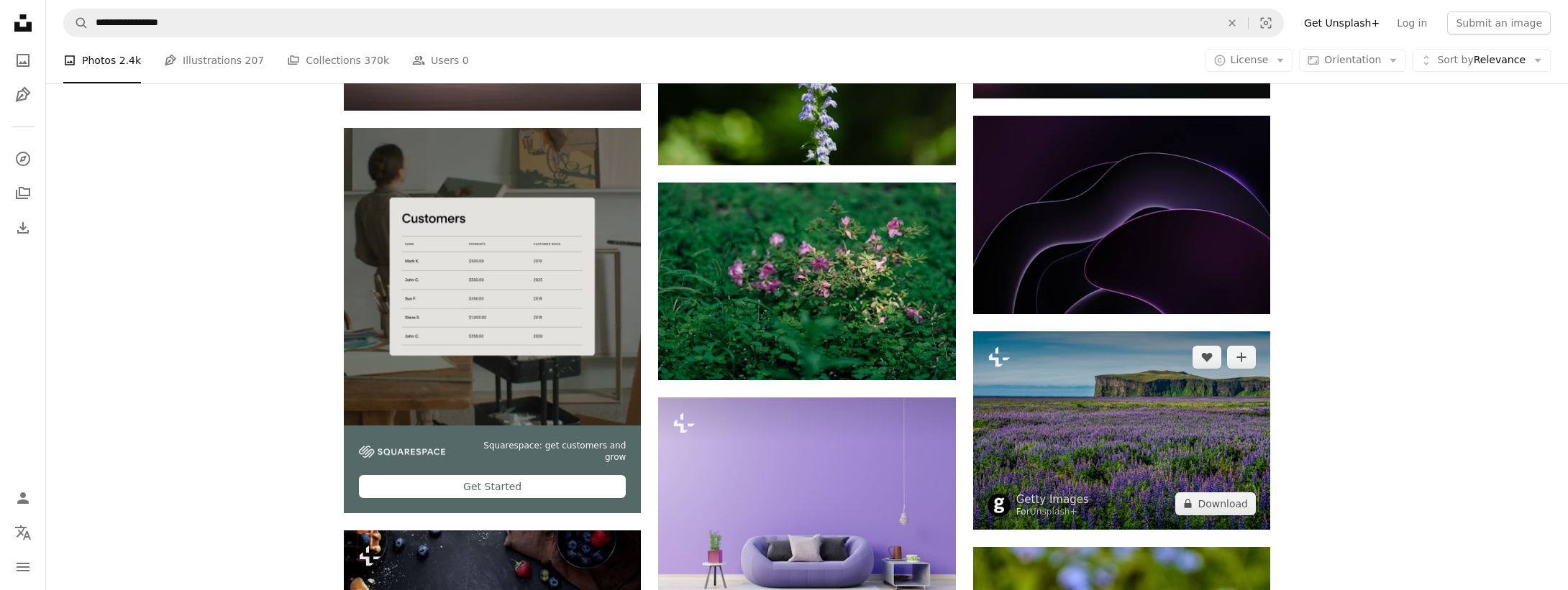
click at [1113, 458] on img at bounding box center [1122, 431] width 297 height 198
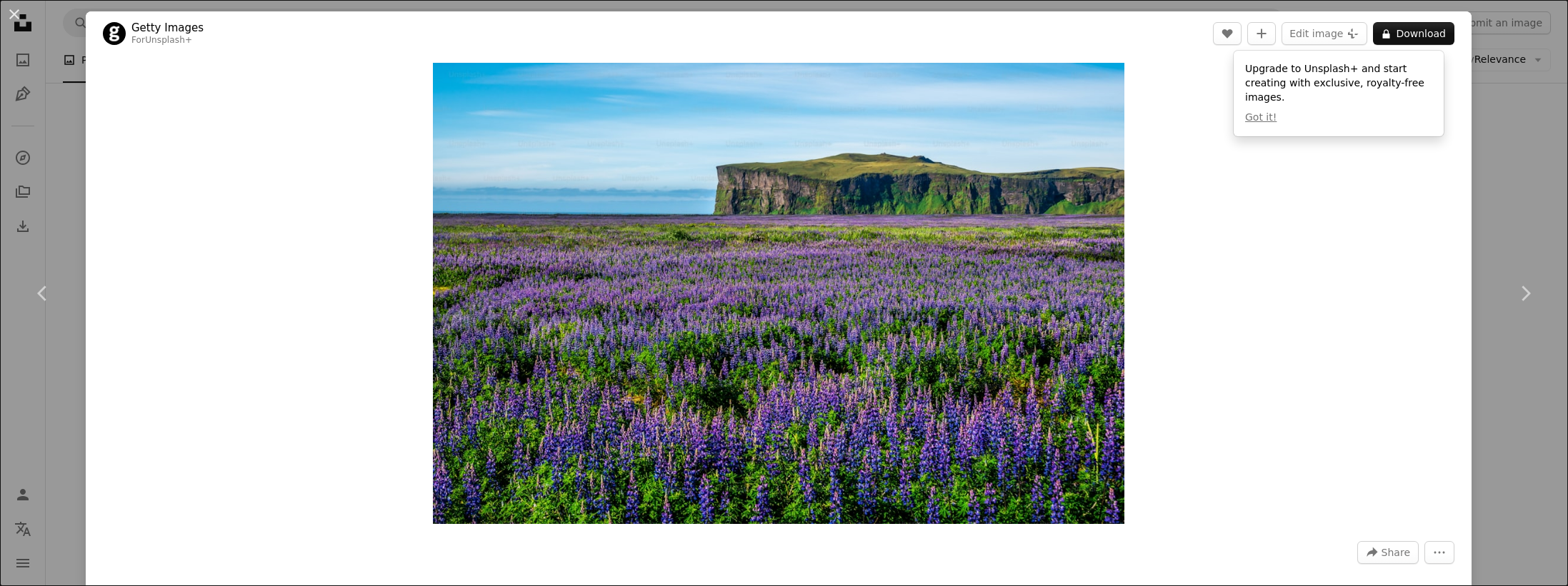
click at [1517, 177] on div "An X shape Chevron left Chevron right Getty Images For Unsplash+ A heart A plus…" at bounding box center [784, 293] width 1568 height 586
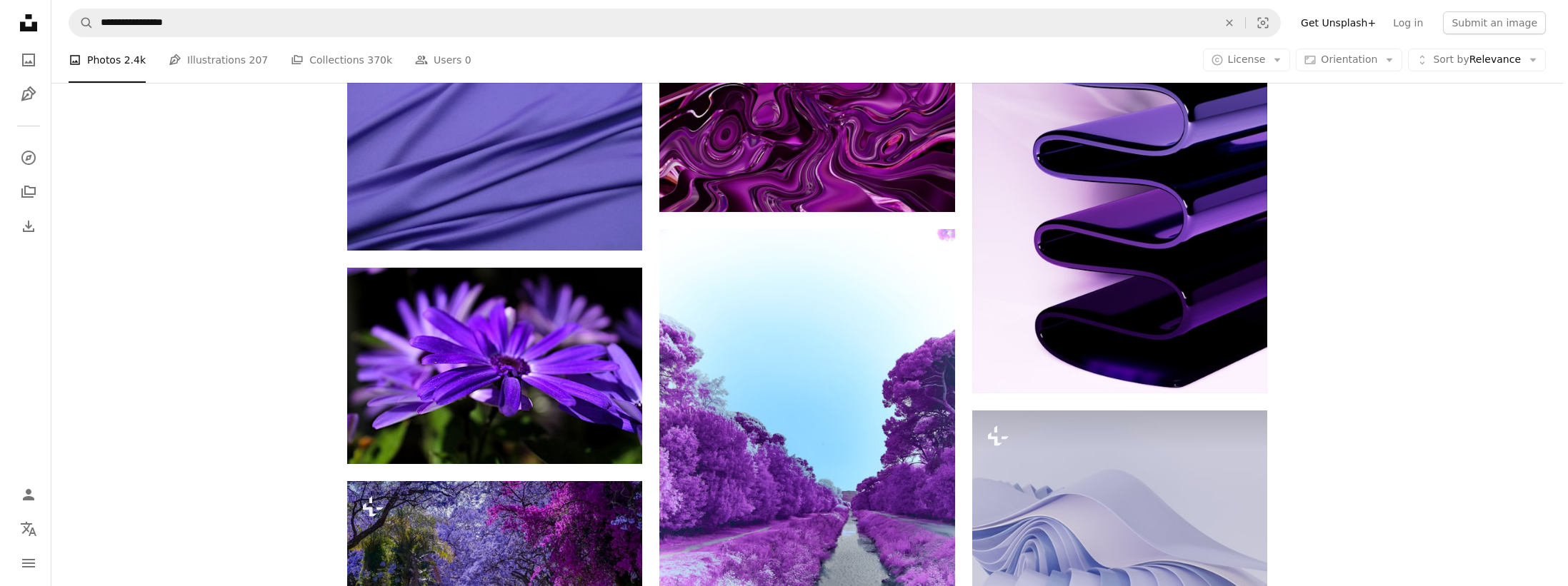
scroll to position [8512, 0]
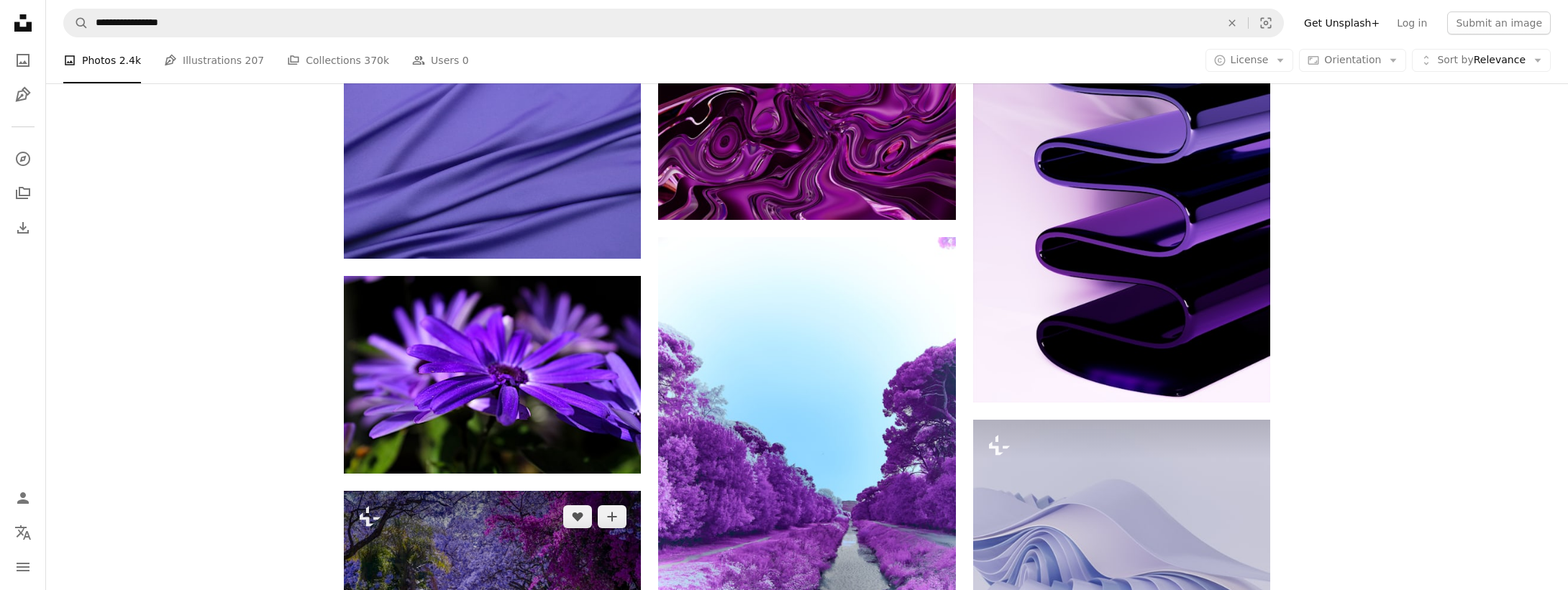
click at [555, 589] on img at bounding box center [492, 589] width 297 height 197
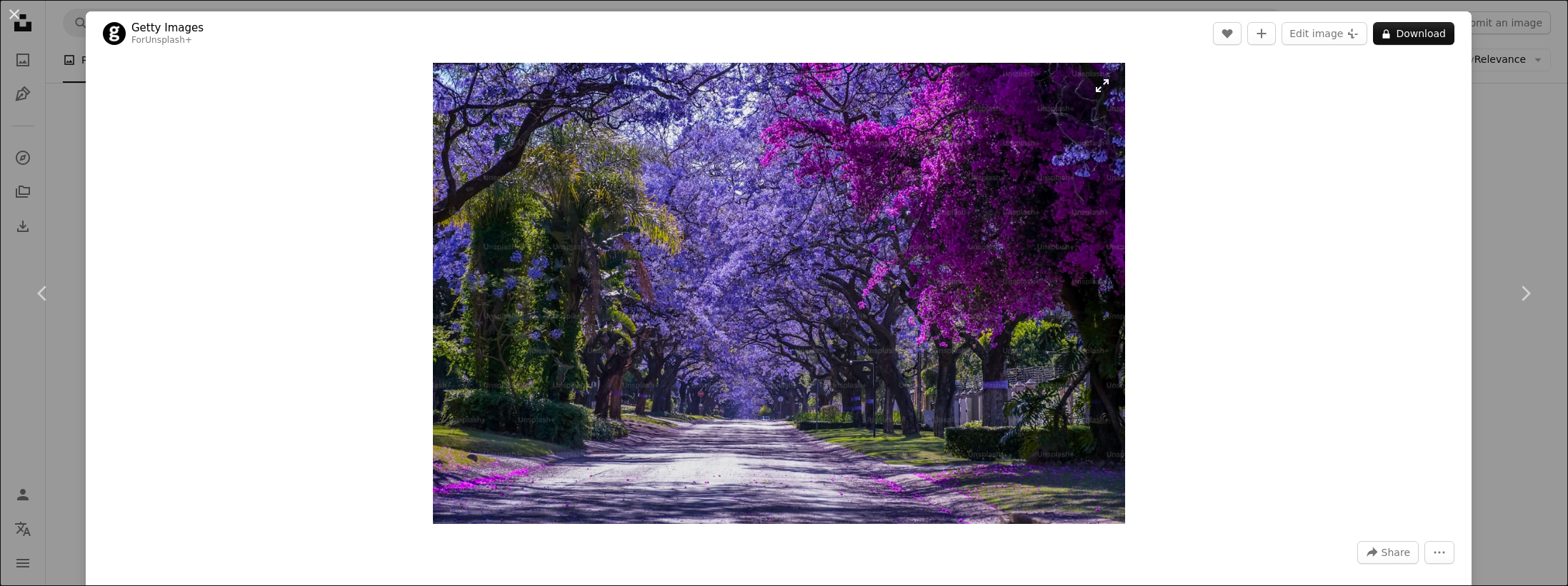
click at [975, 369] on img "Zoom in on this image" at bounding box center [779, 293] width 693 height 461
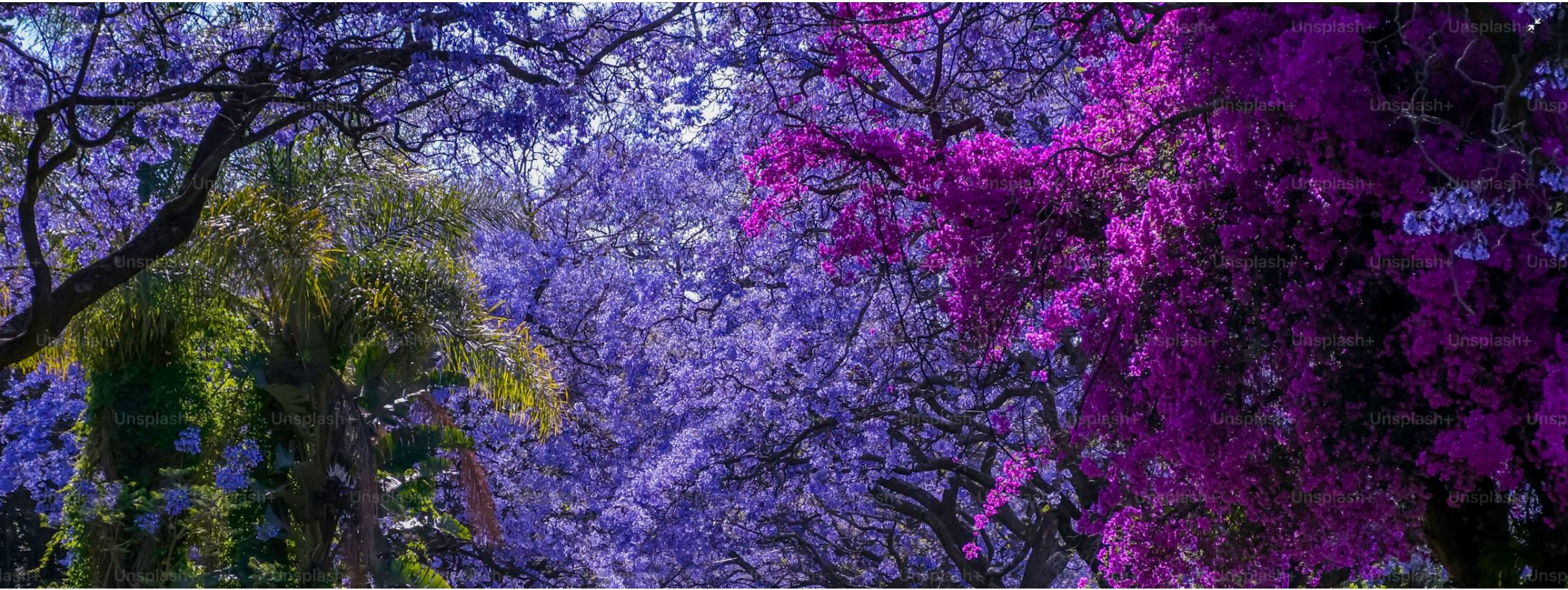
scroll to position [225, 0]
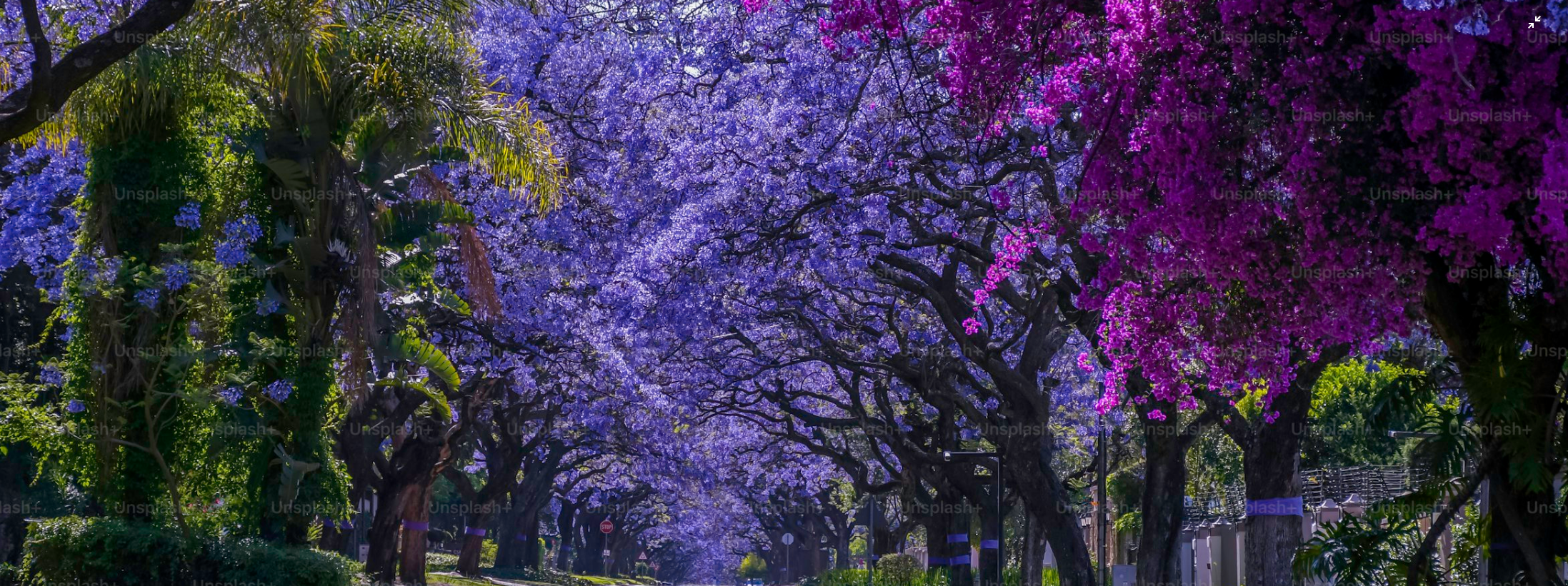
click at [782, 346] on img "Zoom out on this image" at bounding box center [784, 299] width 1570 height 1046
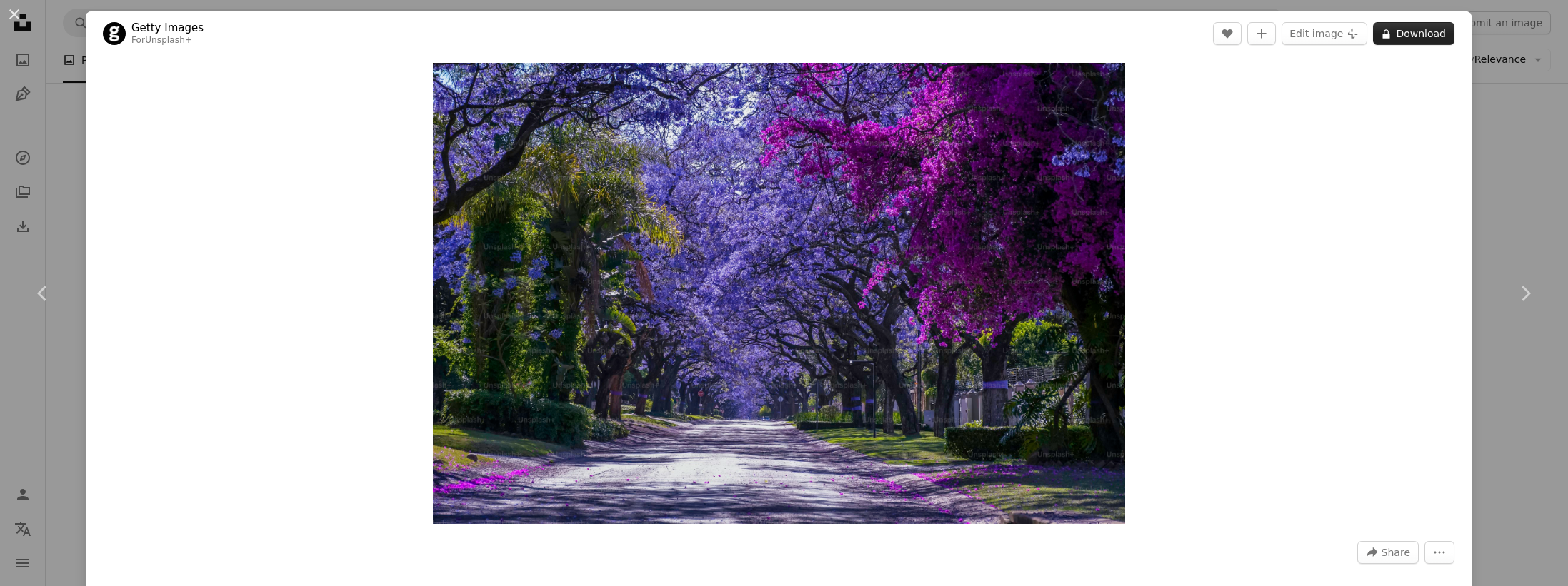
click at [1383, 34] on icon at bounding box center [1386, 34] width 7 height 10
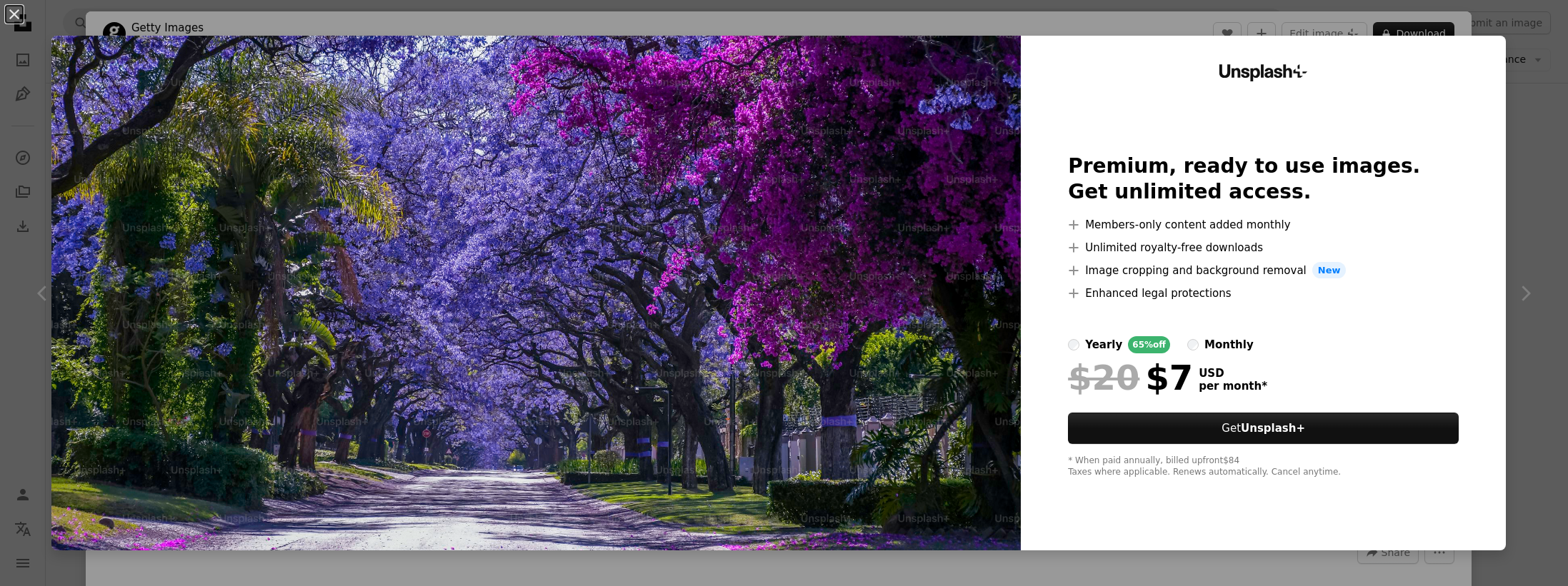
click at [1537, 251] on div "An X shape Unsplash+ Premium, ready to use images. Get unlimited access. A plus…" at bounding box center [784, 293] width 1568 height 586
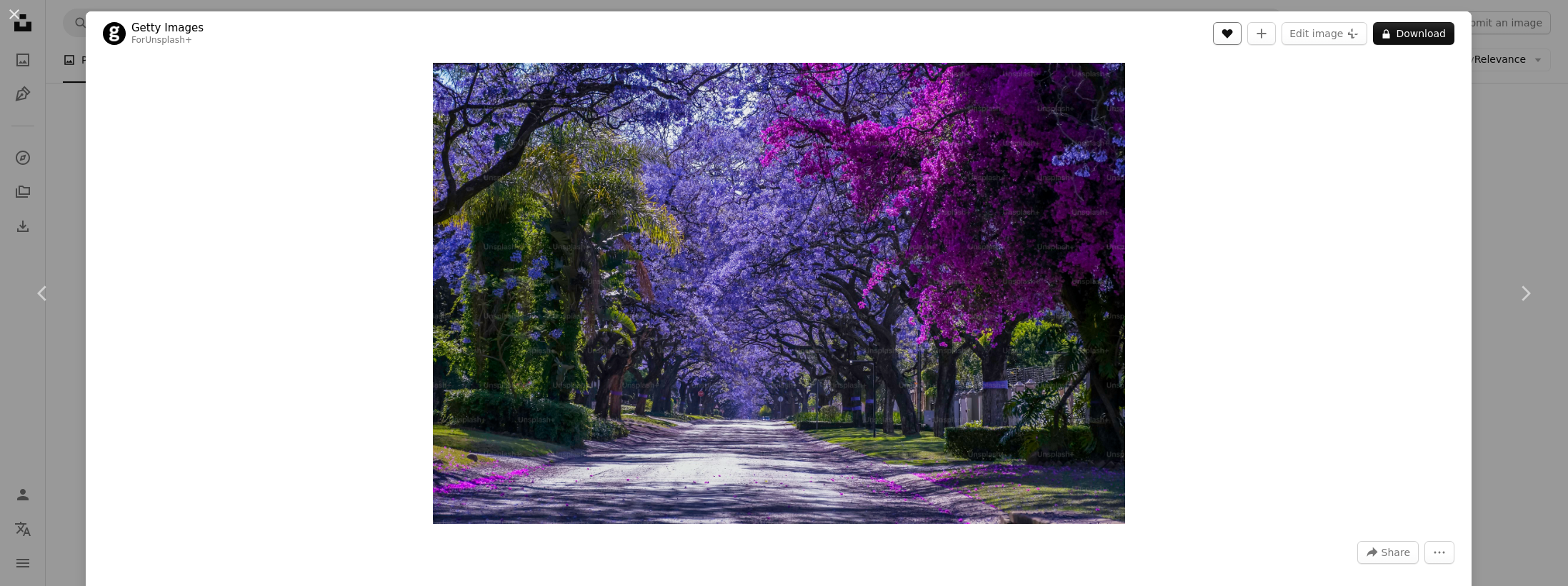
click at [1222, 35] on icon "A heart" at bounding box center [1228, 34] width 12 height 12
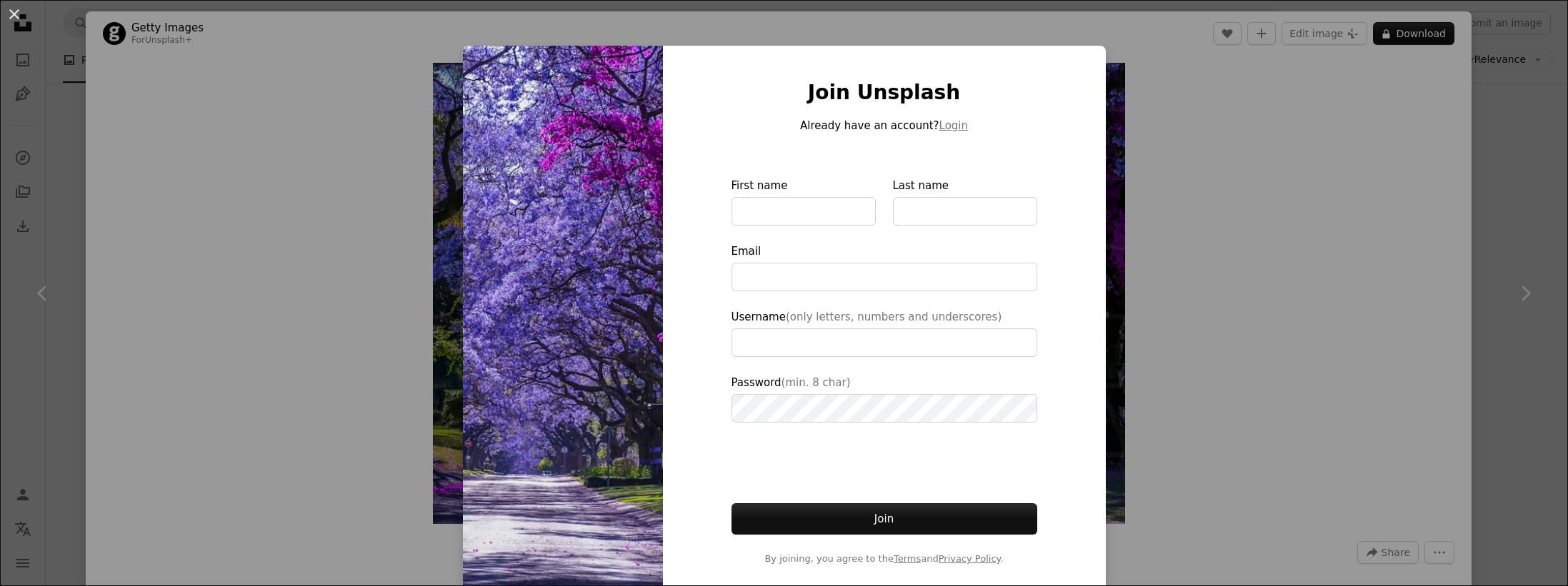
click at [1352, 259] on div "An X shape Join Unsplash Already have an account? Login First name Last name Em…" at bounding box center [784, 293] width 1568 height 586
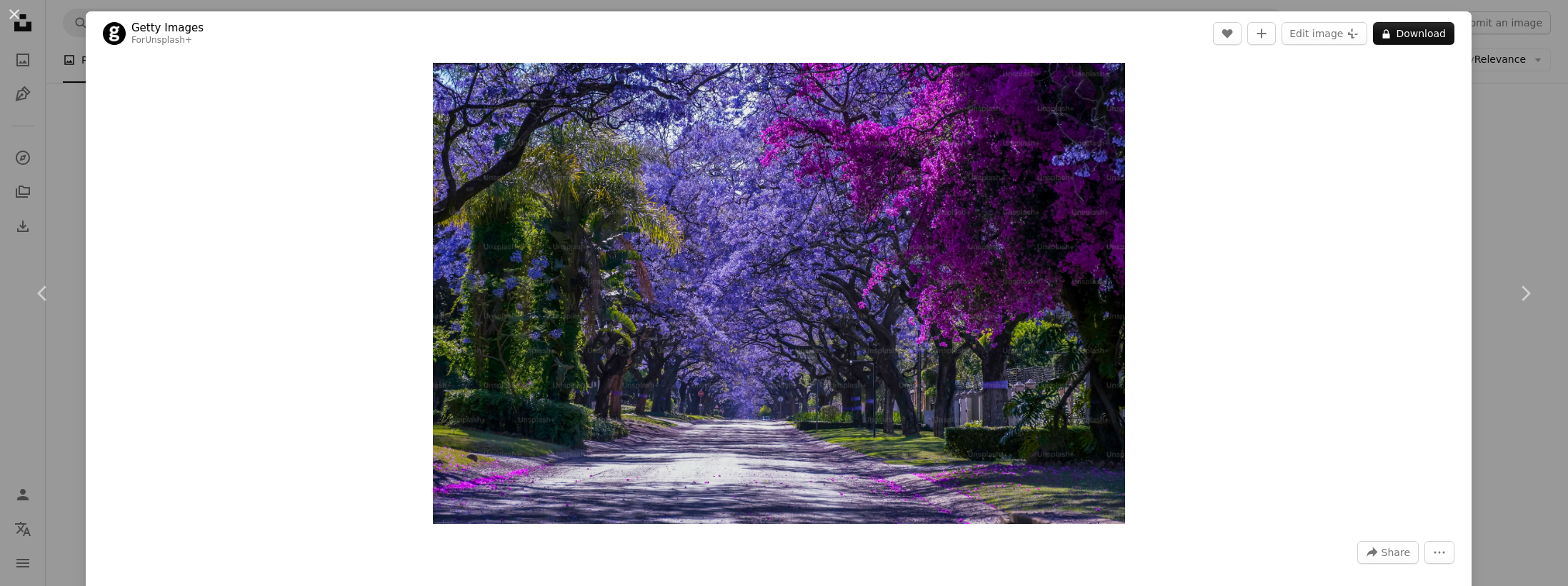
click at [1543, 143] on div "An X shape Chevron left Chevron right Getty Images For Unsplash+ A heart A plus…" at bounding box center [784, 293] width 1568 height 586
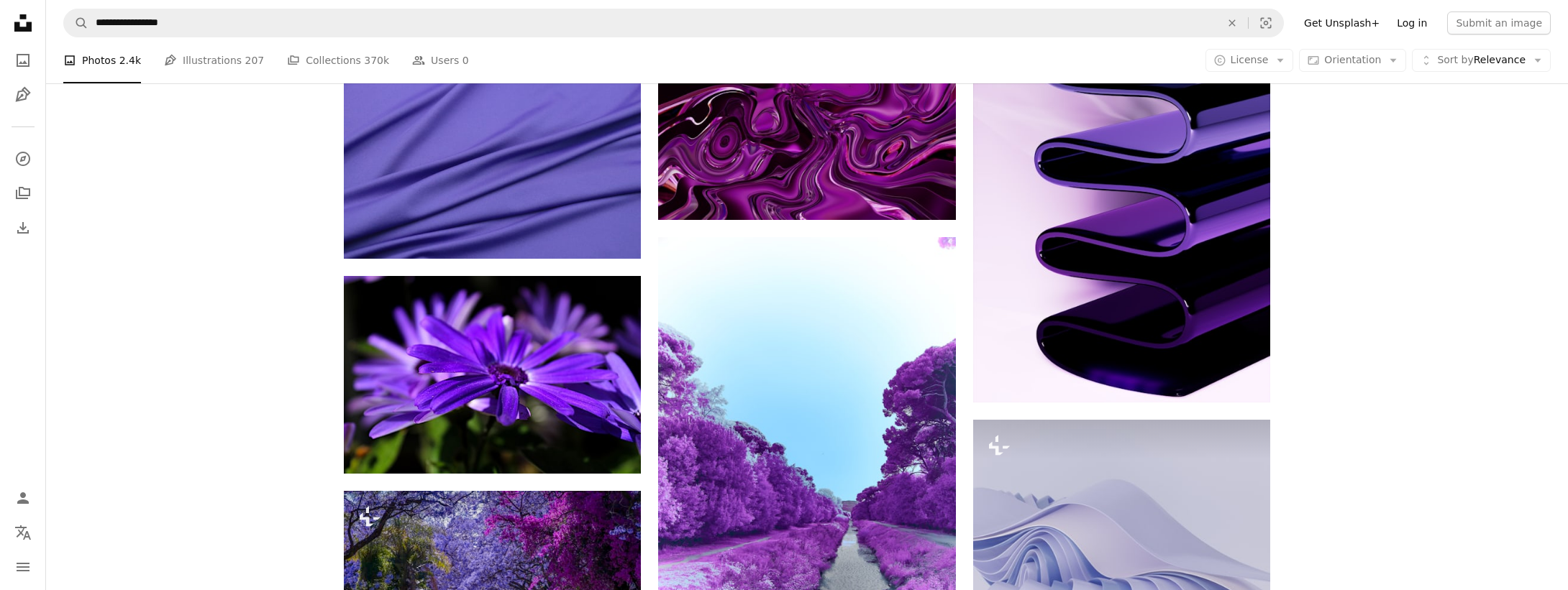
click at [1405, 17] on link "Log in" at bounding box center [1411, 23] width 48 height 23
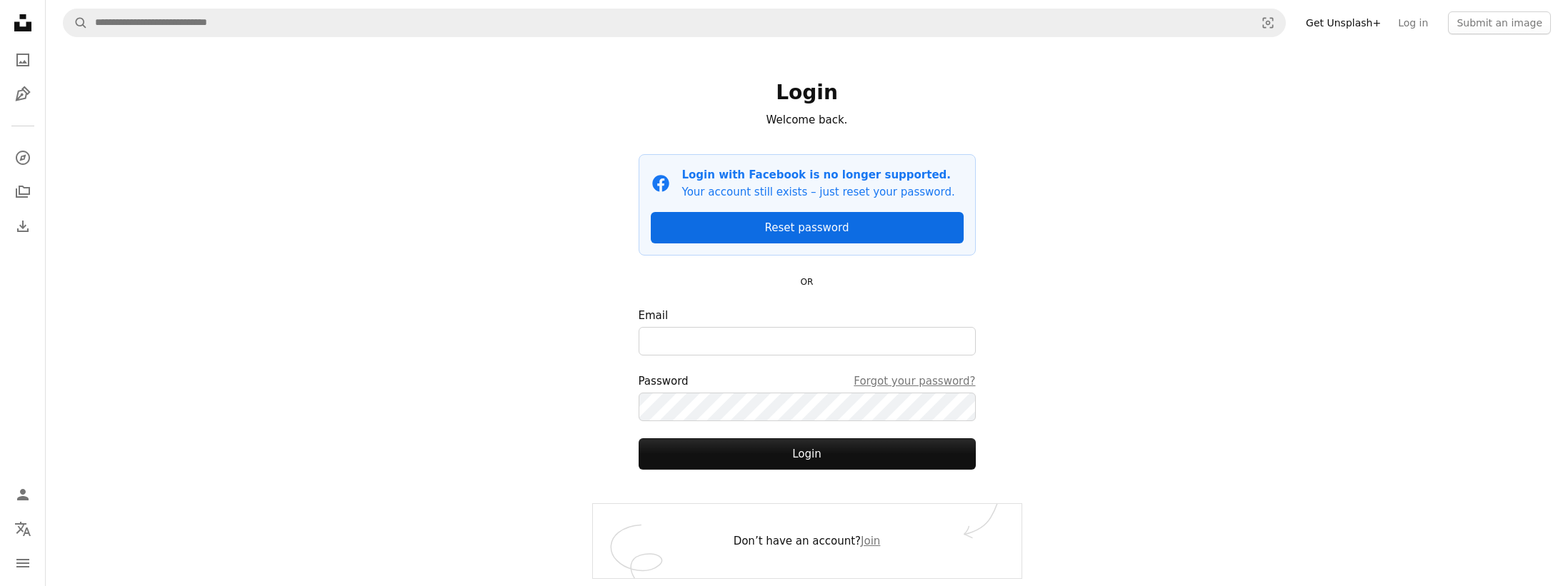
click at [814, 224] on link "Reset password" at bounding box center [808, 228] width 313 height 32
